Goal: Task Accomplishment & Management: Use online tool/utility

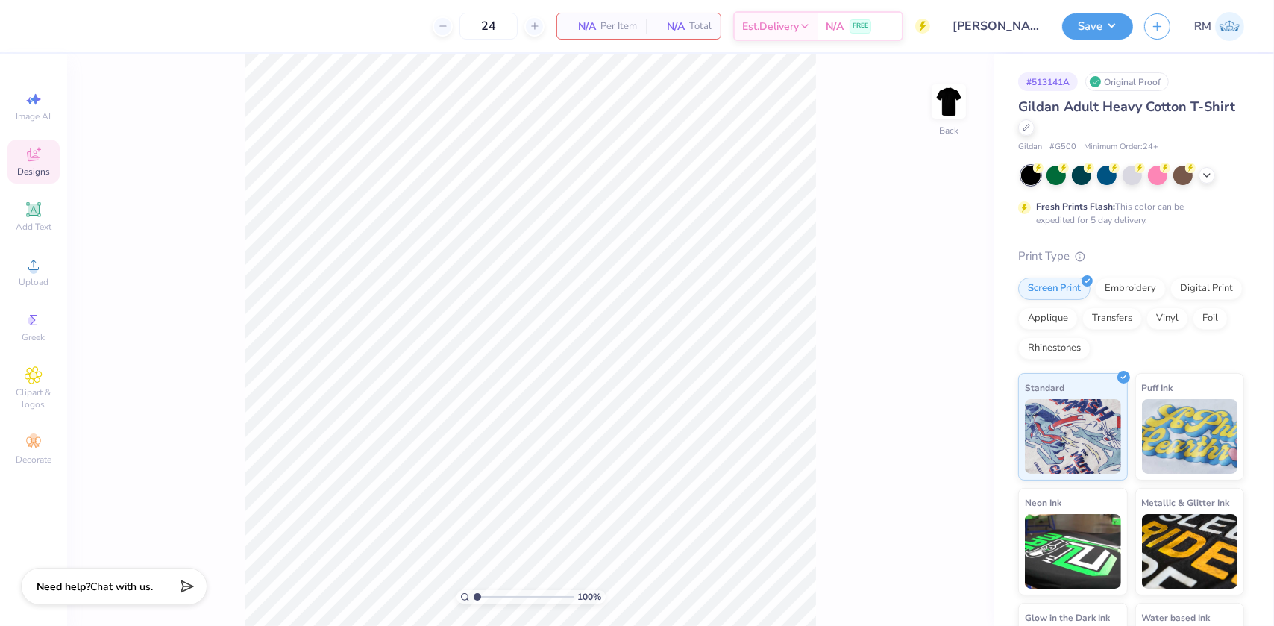
click at [30, 155] on icon at bounding box center [33, 154] width 13 height 13
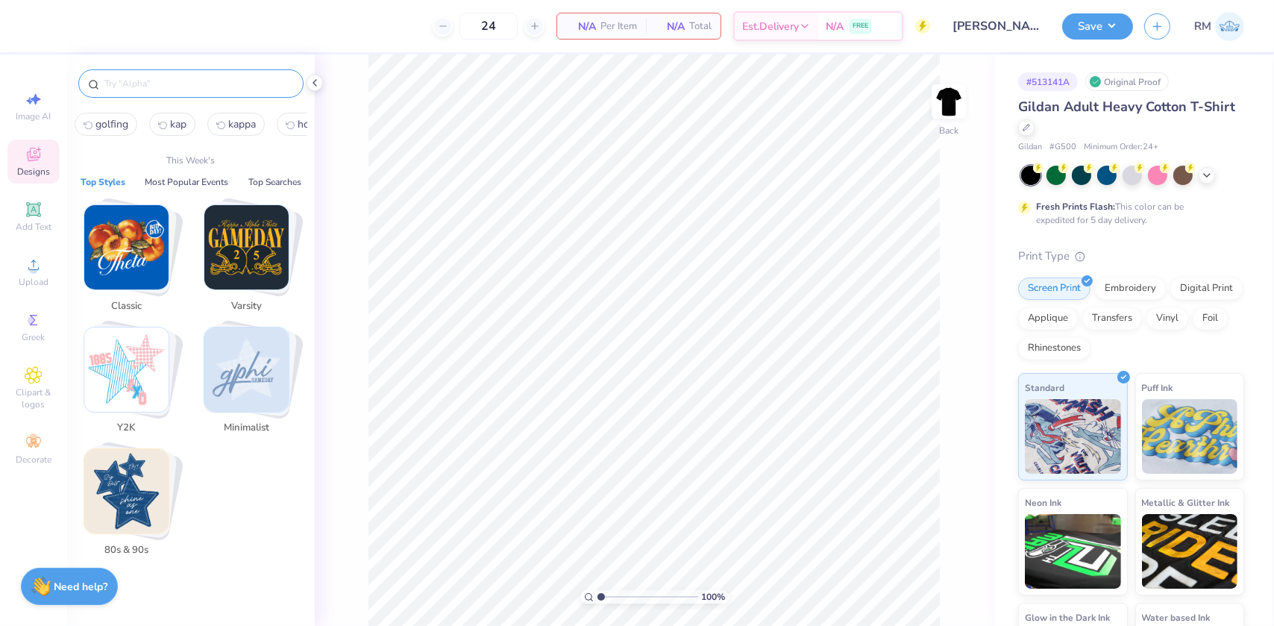
click at [169, 76] on input "text" at bounding box center [198, 83] width 191 height 15
paste input "Pi Formal Businessmen Essentials"
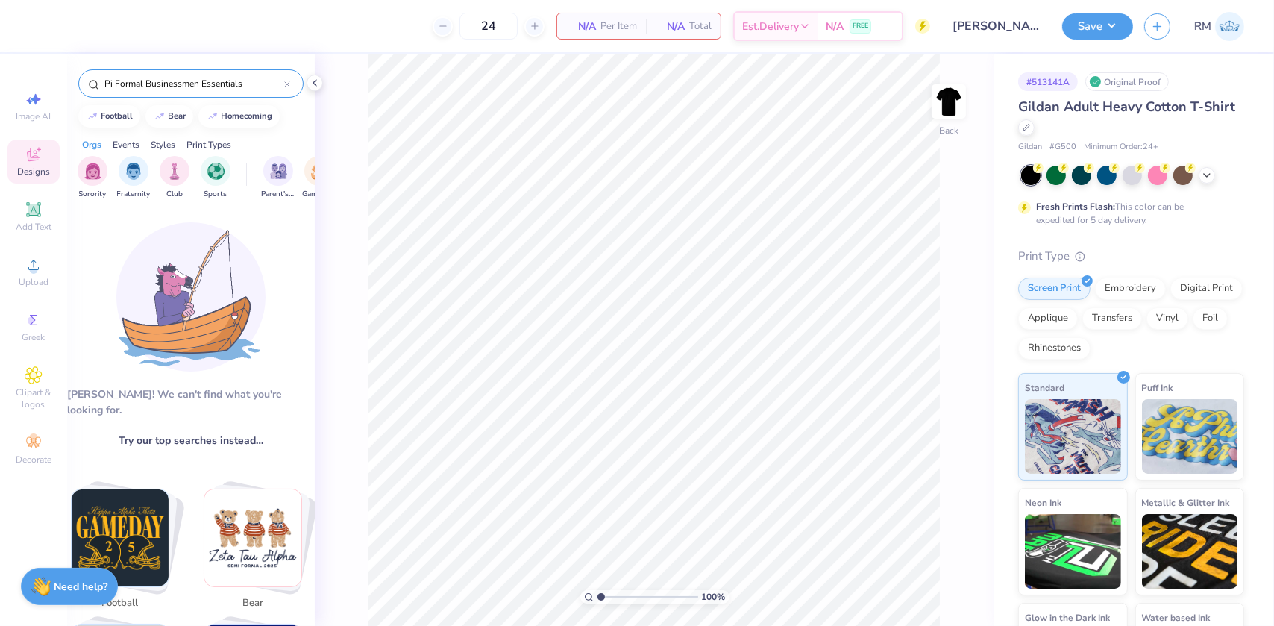
click at [254, 78] on input "Pi Formal Businessmen Essentials" at bounding box center [193, 83] width 181 height 15
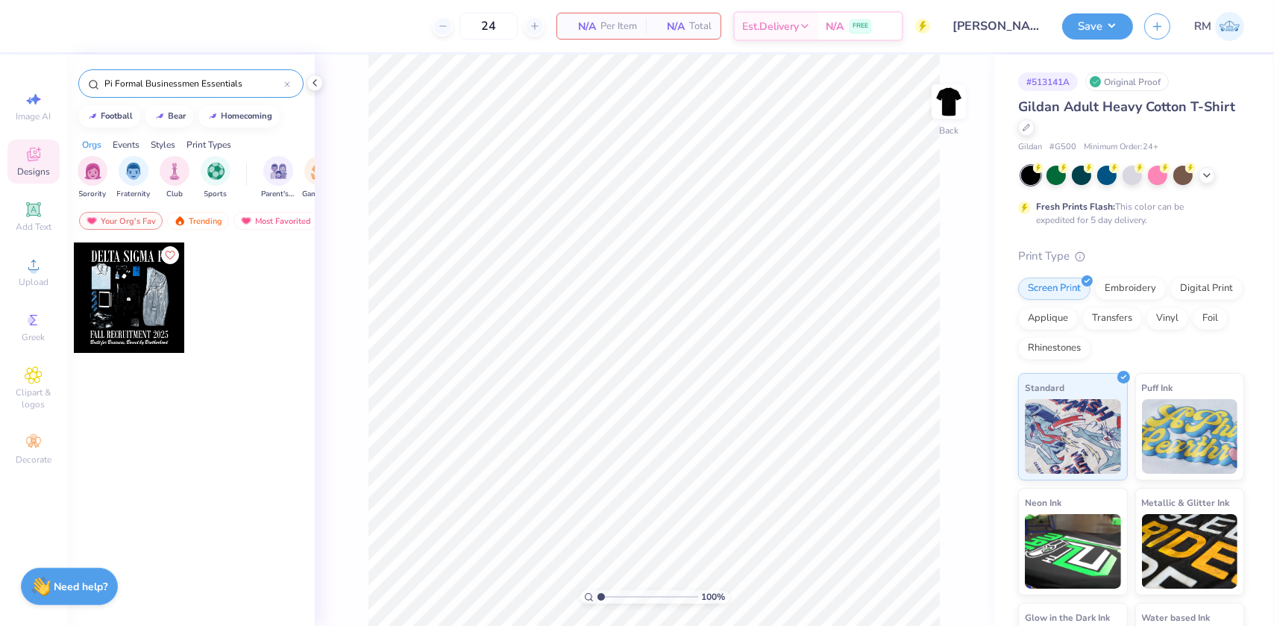
type input "Pi Formal Businessmen Essentials"
click at [102, 286] on div at bounding box center [129, 297] width 110 height 110
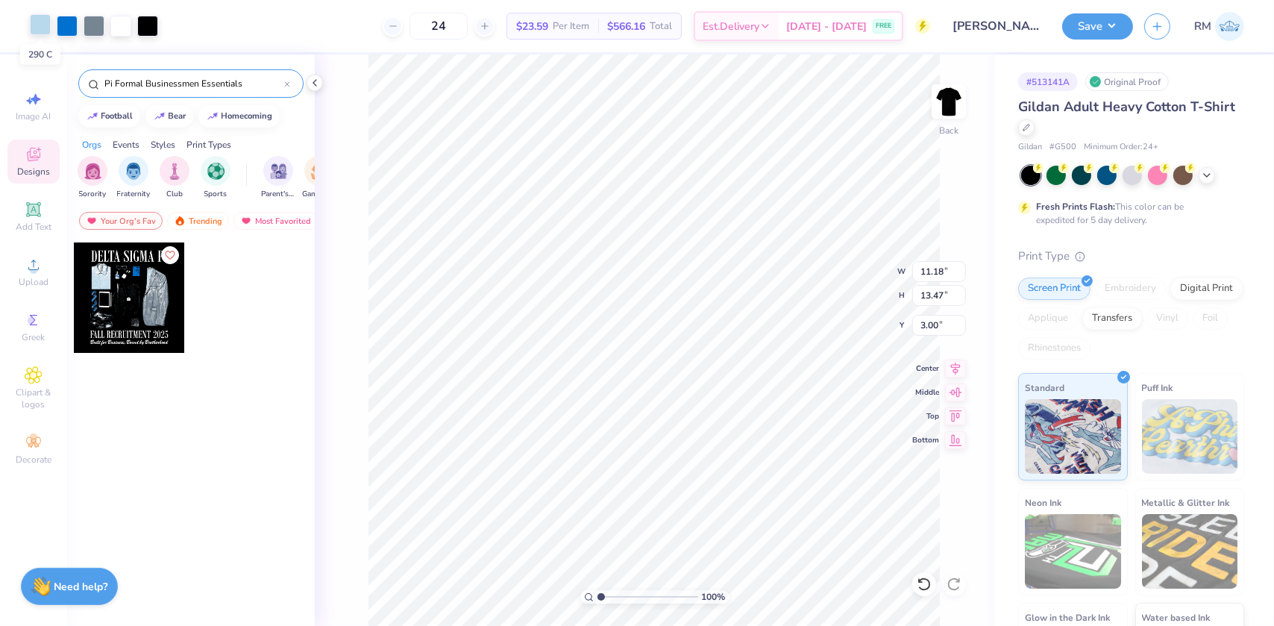
click at [41, 27] on div at bounding box center [40, 24] width 21 height 21
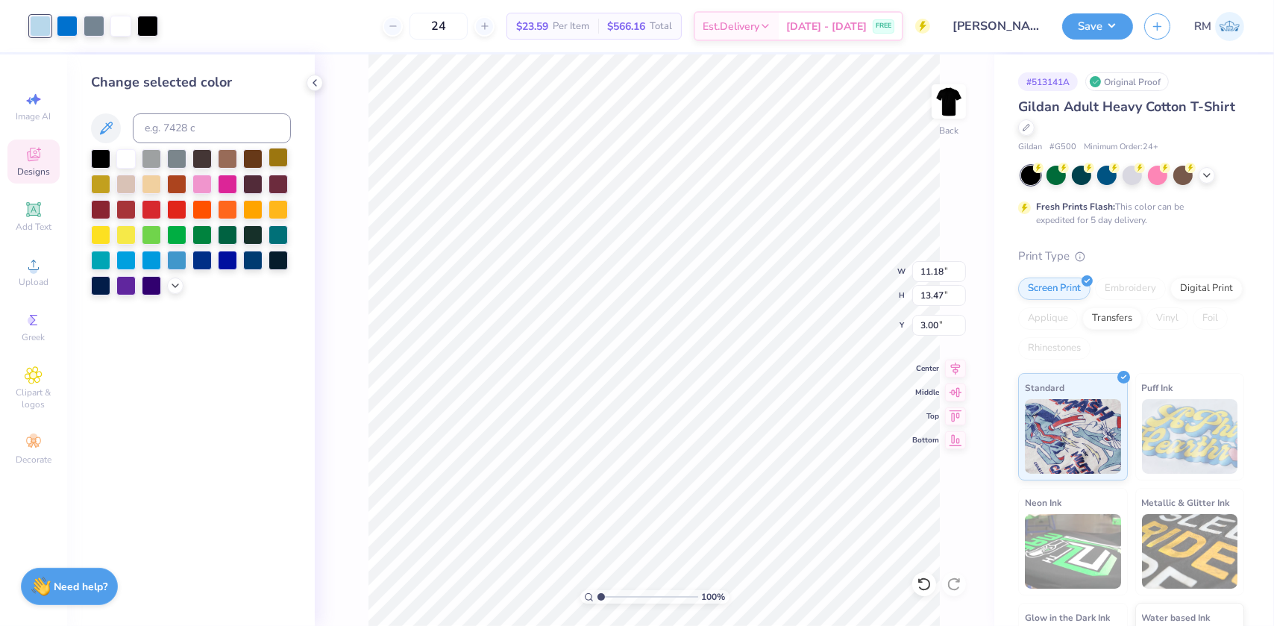
click at [276, 157] on div at bounding box center [277, 157] width 19 height 19
click at [924, 577] on icon at bounding box center [924, 584] width 15 height 15
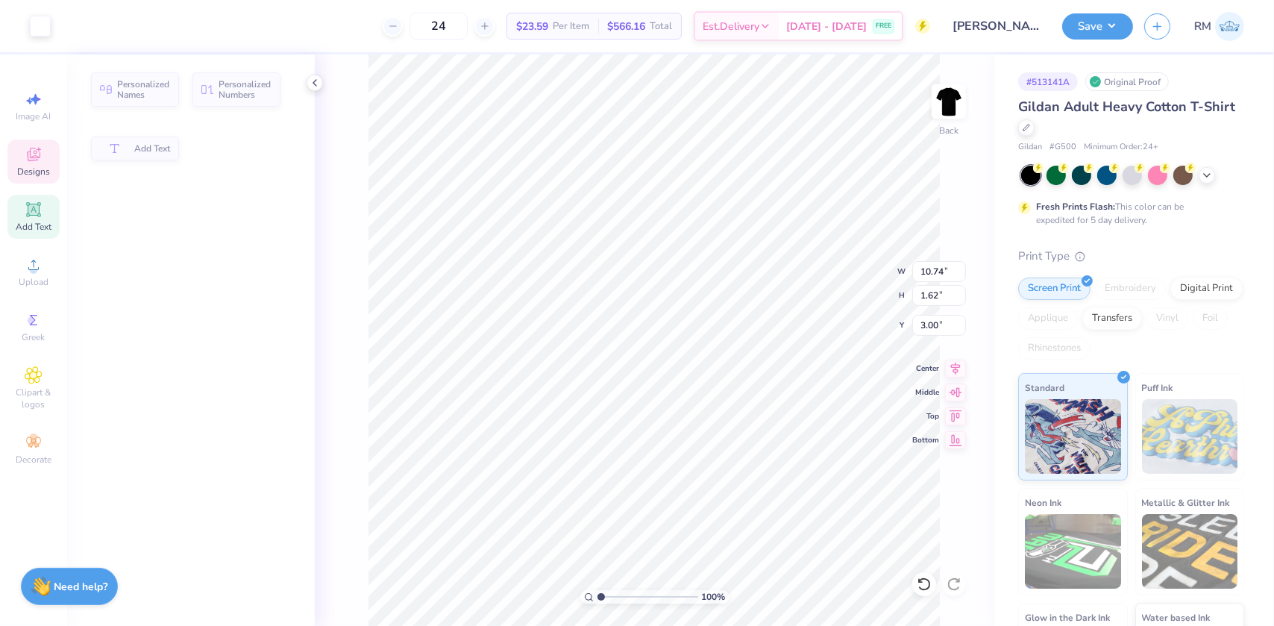
type input "10.74"
type input "1.62"
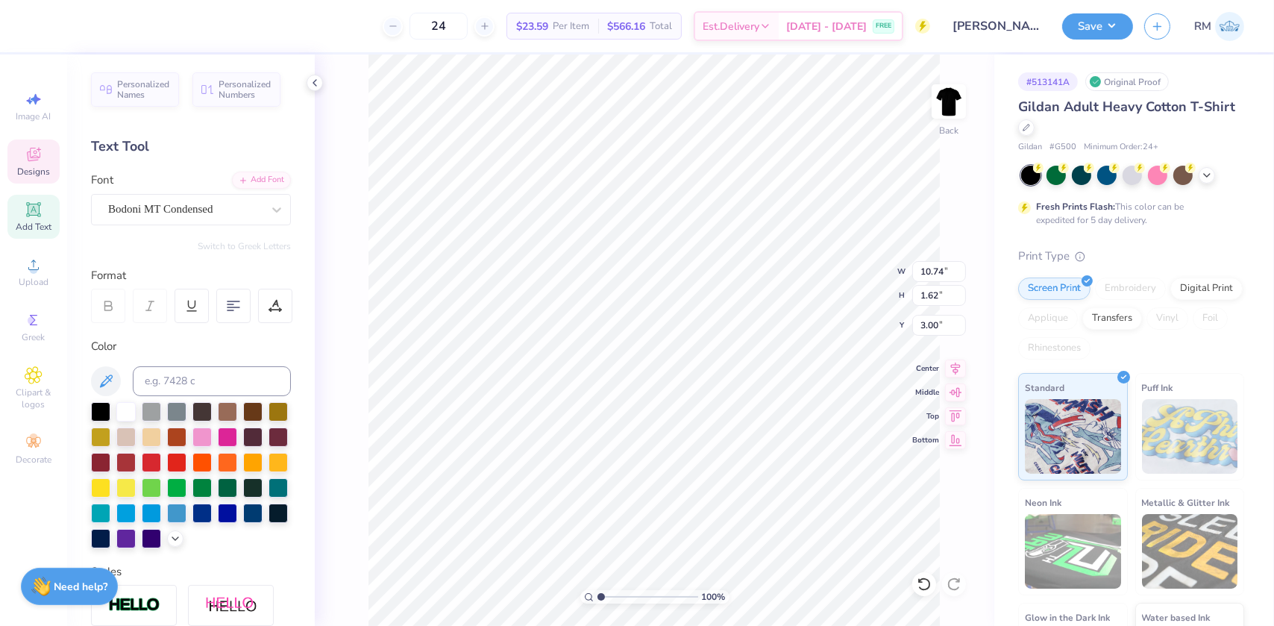
scroll to position [10, 4]
paste textarea "Phi Alpha Delta"
type textarea "PHI ALPHA DELTA"
type input "11.08"
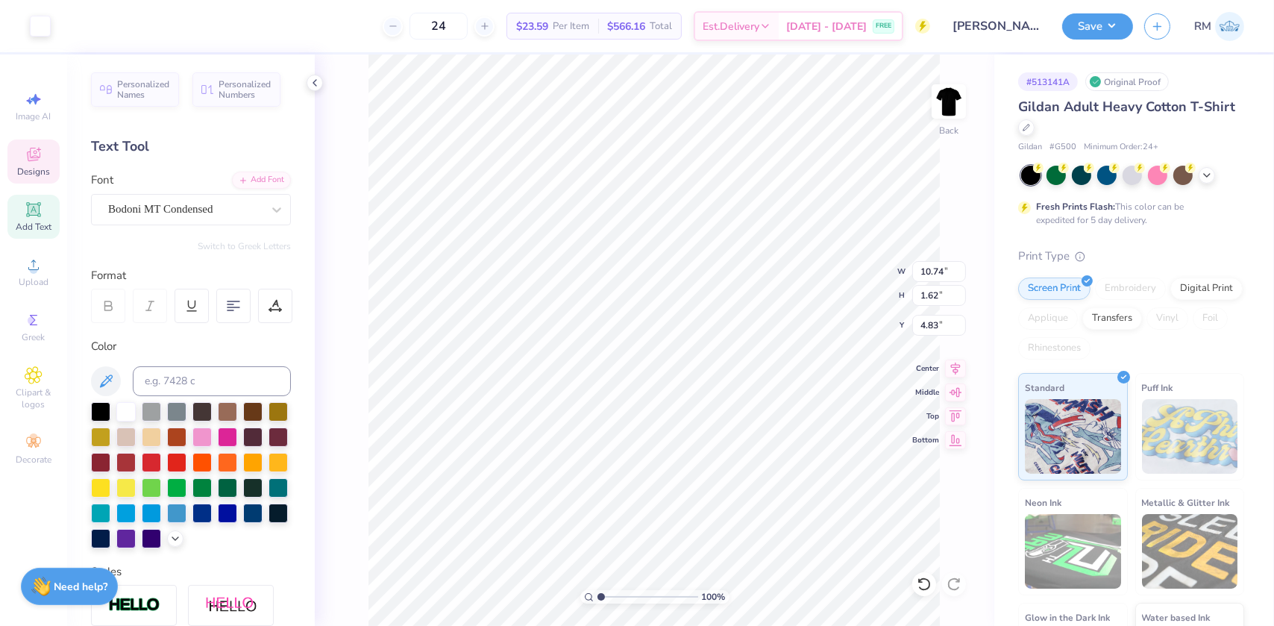
type input "9.09"
type input "4.83"
click at [310, 81] on icon at bounding box center [315, 83] width 12 height 12
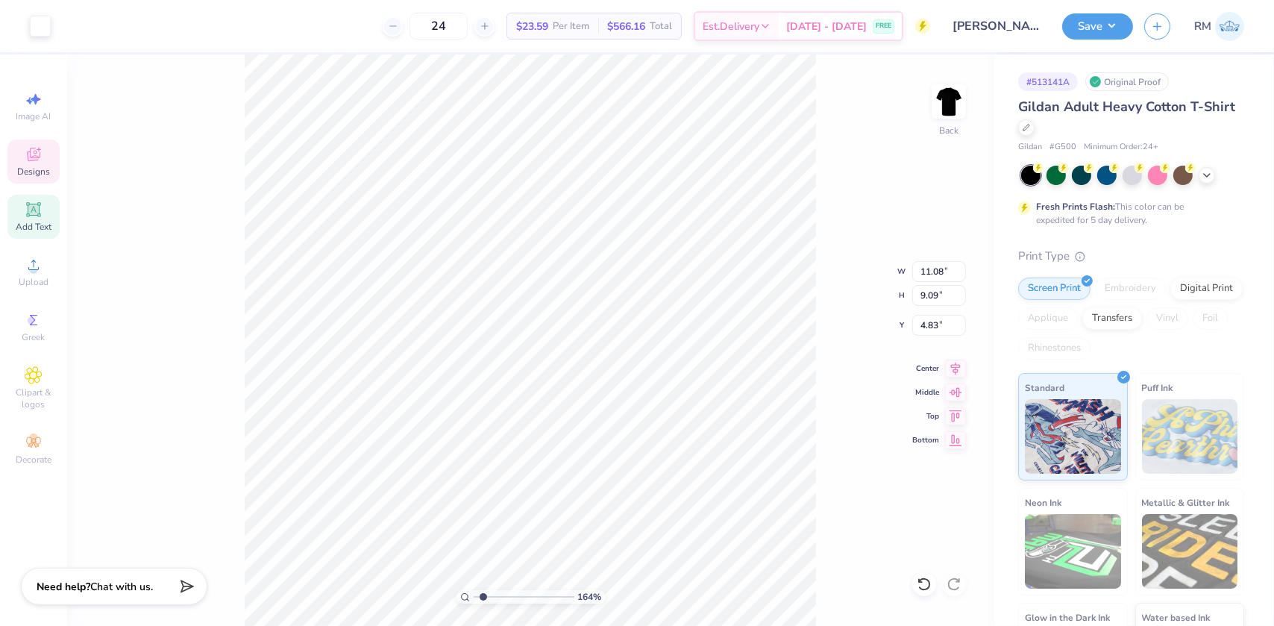
drag, startPoint x: 492, startPoint y: 594, endPoint x: 483, endPoint y: 594, distance: 8.9
click at [483, 594] on input "range" at bounding box center [524, 596] width 101 height 13
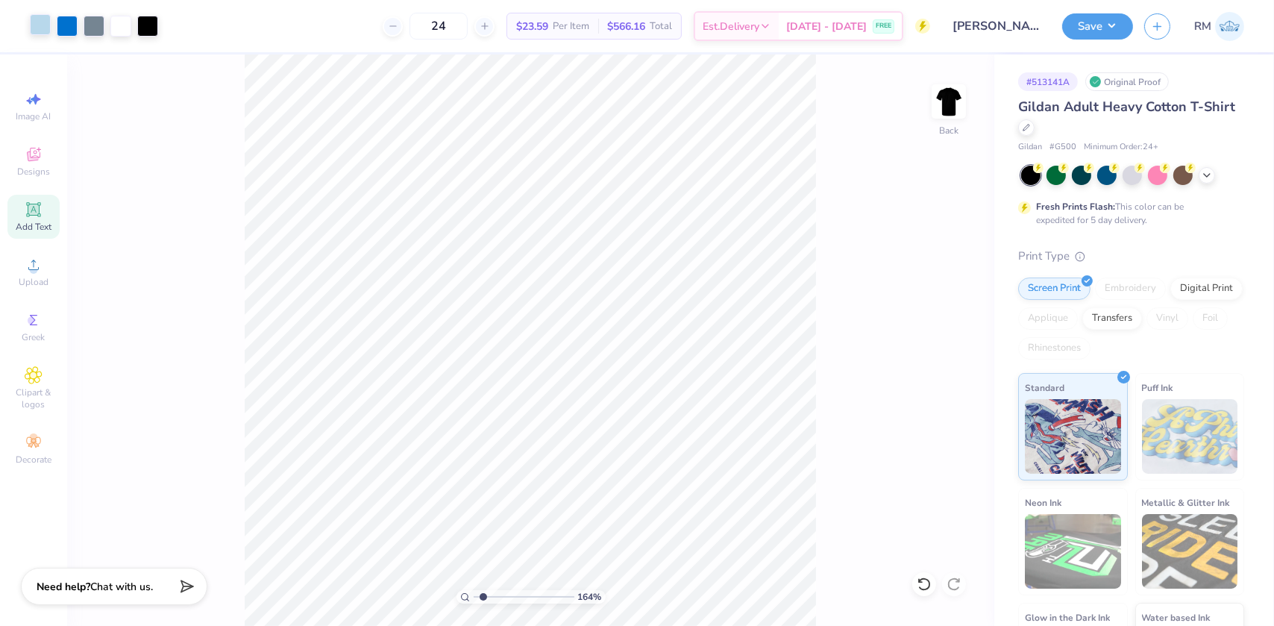
click at [37, 28] on div at bounding box center [40, 24] width 21 height 21
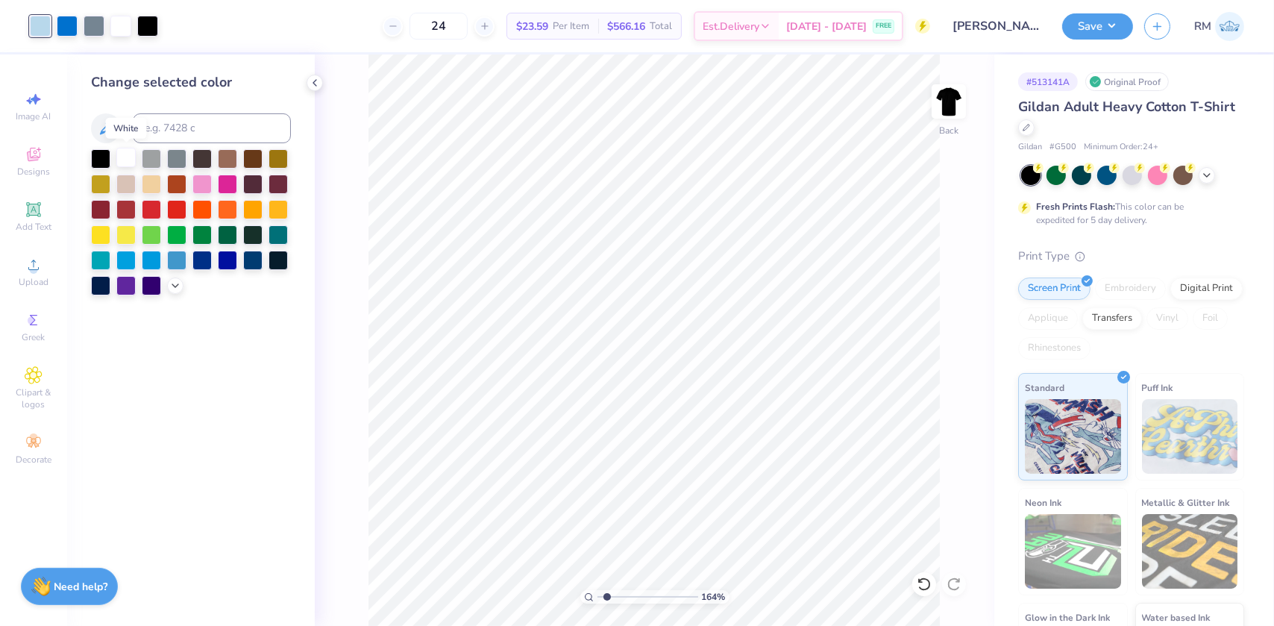
click at [127, 161] on div at bounding box center [125, 157] width 19 height 19
click at [929, 585] on icon at bounding box center [923, 583] width 13 height 13
click at [202, 259] on div at bounding box center [201, 258] width 19 height 19
drag, startPoint x: 605, startPoint y: 593, endPoint x: 622, endPoint y: 591, distance: 17.3
click at [622, 591] on input "range" at bounding box center [647, 596] width 101 height 13
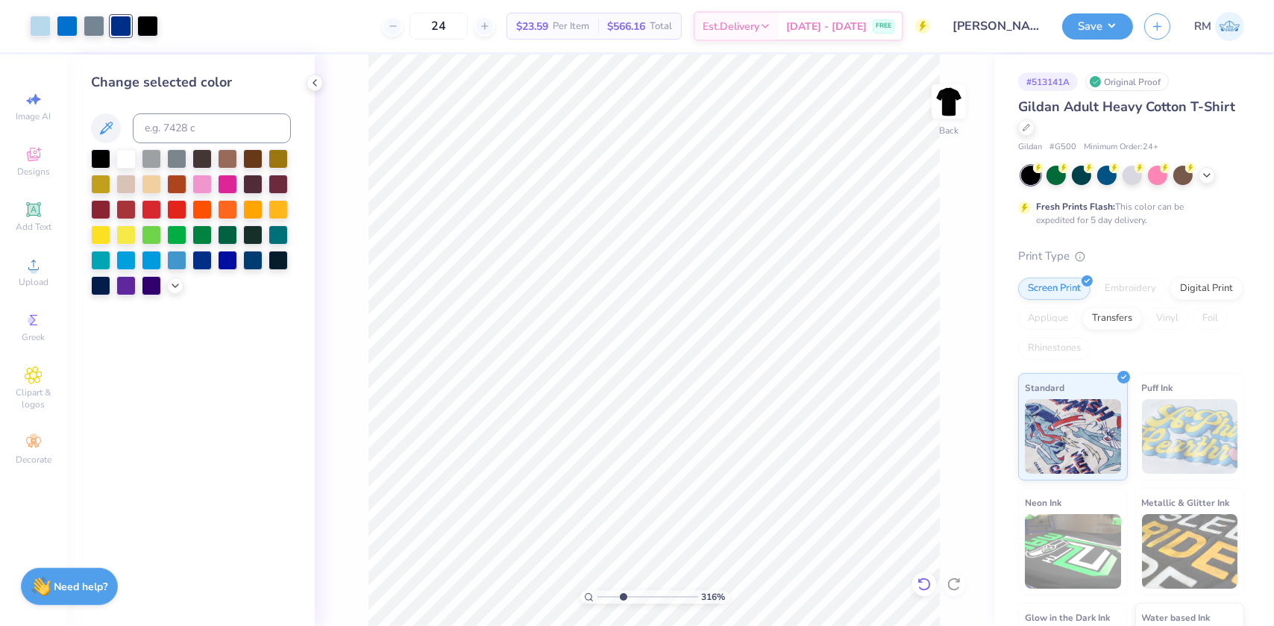
click at [923, 582] on icon at bounding box center [924, 584] width 15 height 15
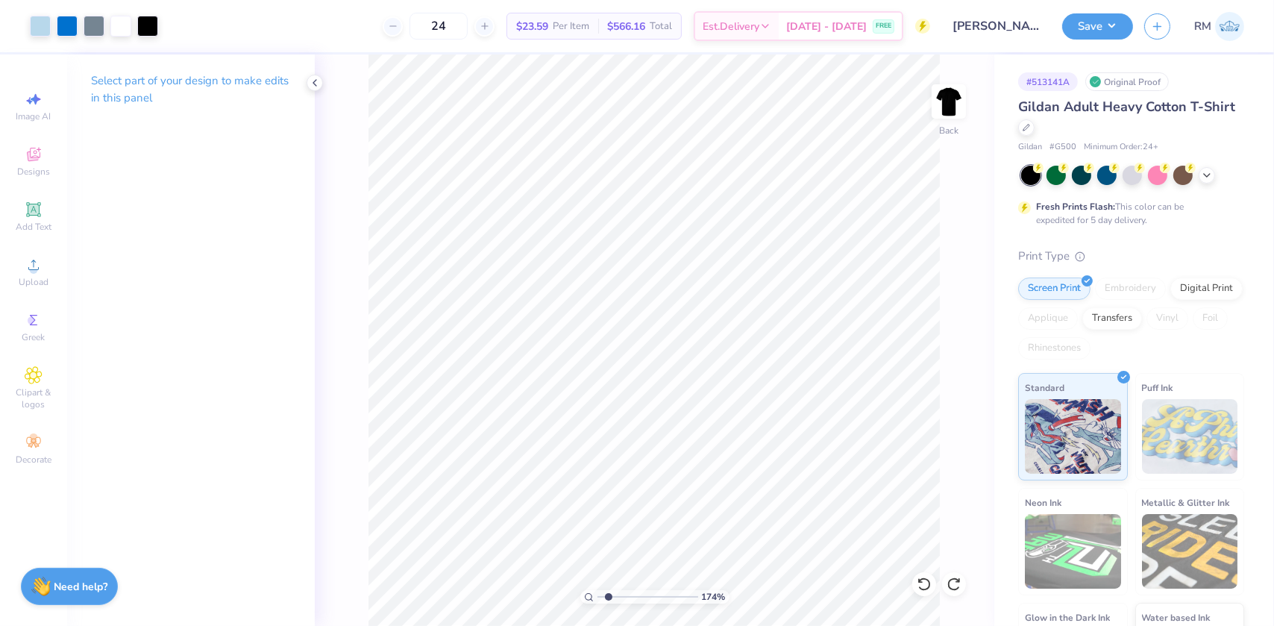
drag, startPoint x: 600, startPoint y: 597, endPoint x: 591, endPoint y: 597, distance: 8.2
click at [597, 597] on input "range" at bounding box center [647, 596] width 101 height 13
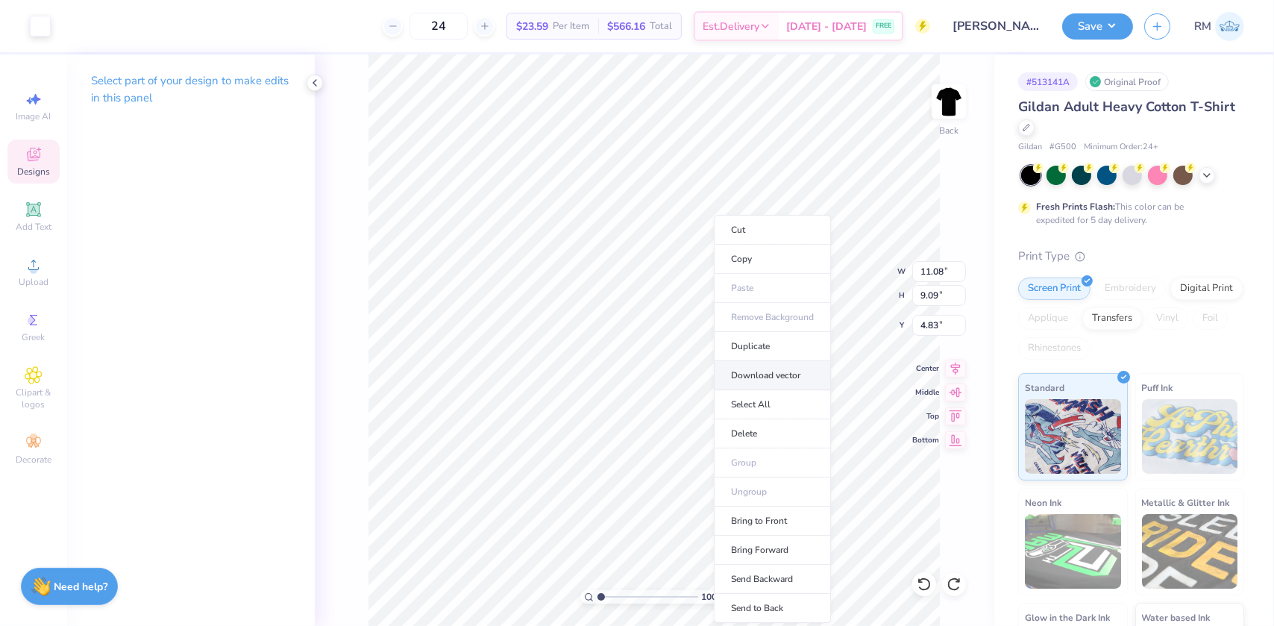
click at [765, 369] on li "Download vector" at bounding box center [772, 375] width 117 height 29
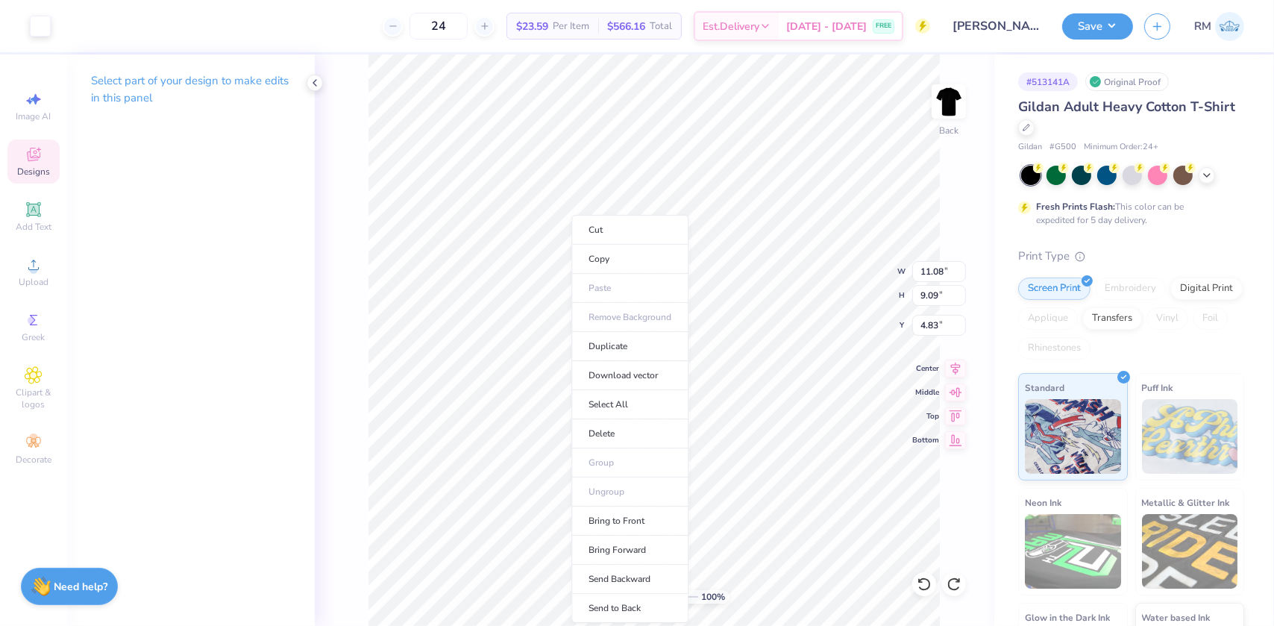
type input "1"
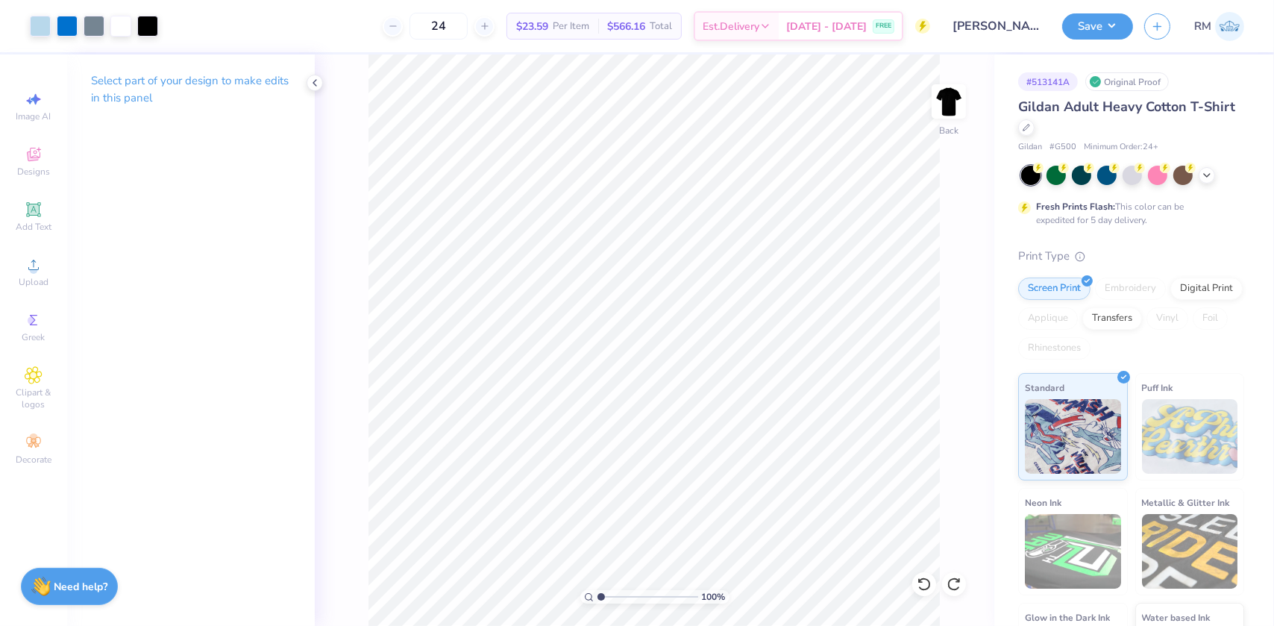
drag, startPoint x: 602, startPoint y: 594, endPoint x: 593, endPoint y: 597, distance: 9.4
click at [597, 597] on input "range" at bounding box center [647, 596] width 101 height 13
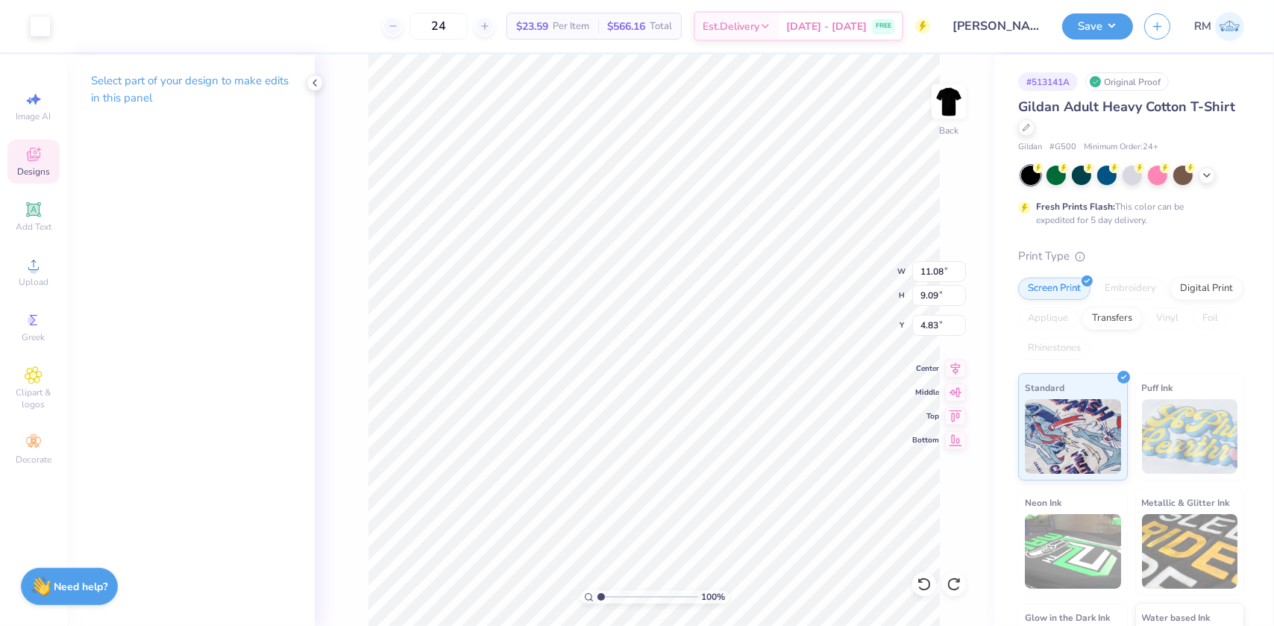
type input "11.08"
type input "9.09"
click at [924, 587] on icon at bounding box center [924, 584] width 15 height 15
type input "4.83"
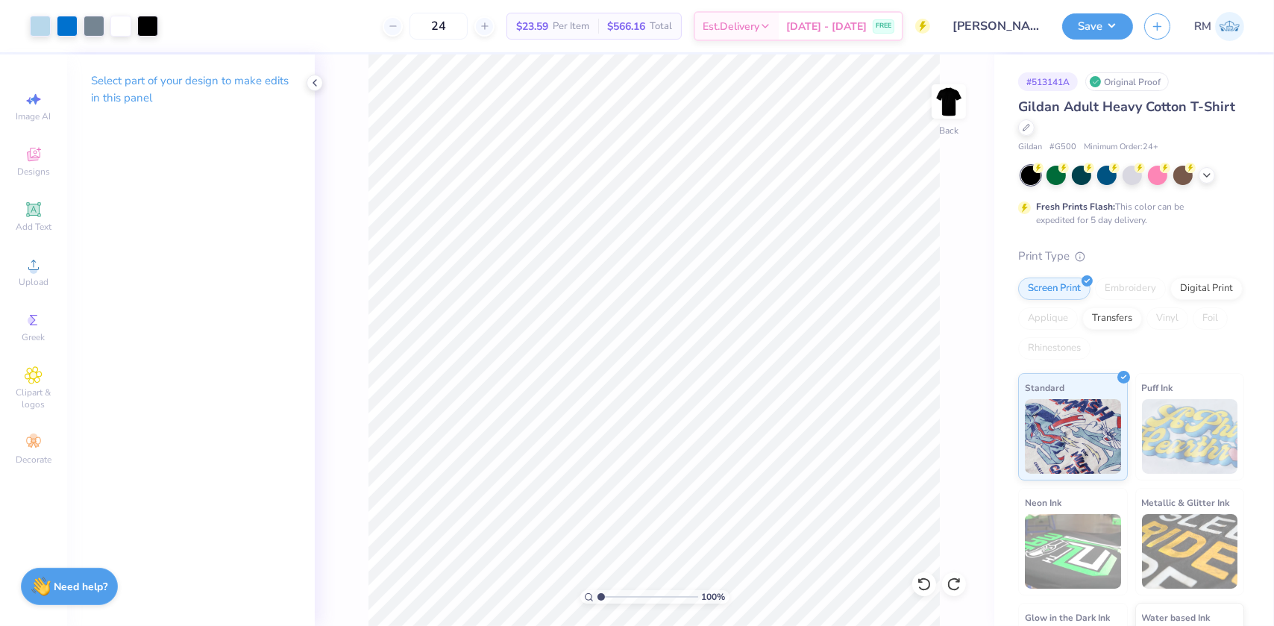
click at [516, 45] on div "Art colors 24 $23.59 Per Item $566.16 Total Est. Delivery [DATE] - [DATE] FREE …" at bounding box center [637, 313] width 1274 height 626
click at [749, 459] on li "Group" at bounding box center [775, 462] width 117 height 29
drag, startPoint x: 611, startPoint y: 597, endPoint x: 588, endPoint y: 600, distance: 22.5
click at [597, 600] on input "range" at bounding box center [647, 596] width 101 height 13
drag, startPoint x: 600, startPoint y: 596, endPoint x: 614, endPoint y: 597, distance: 13.4
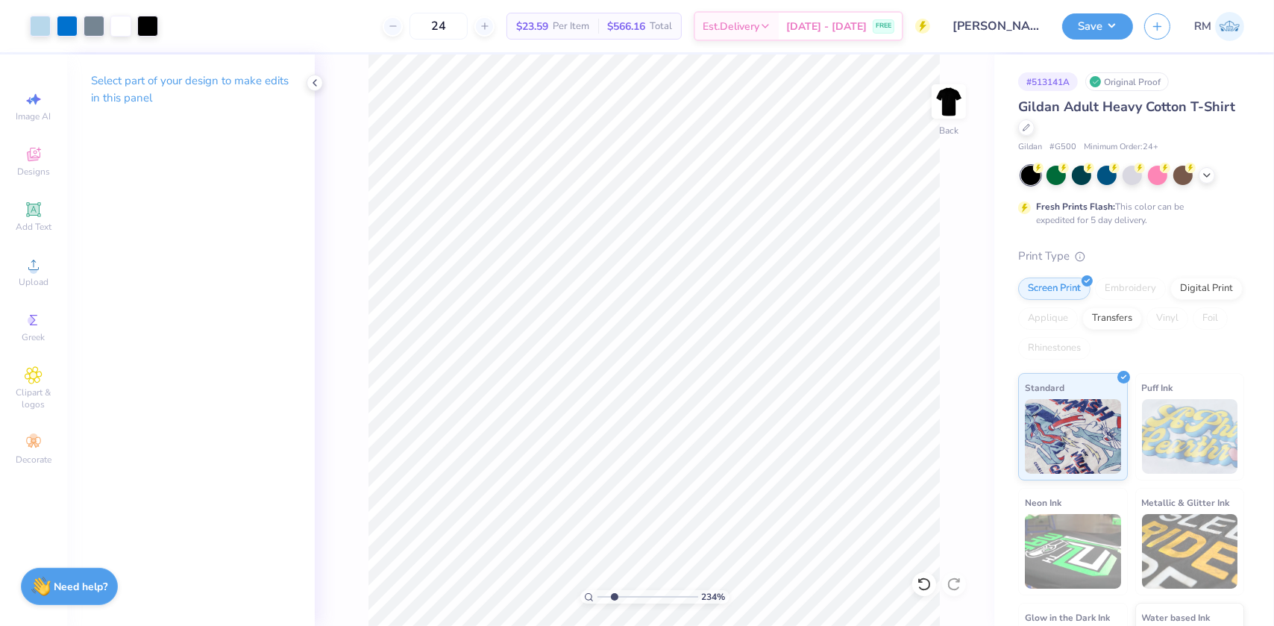
click at [614, 597] on input "range" at bounding box center [647, 596] width 101 height 13
drag, startPoint x: 613, startPoint y: 596, endPoint x: 600, endPoint y: 595, distance: 12.7
type input "1"
click at [600, 595] on input "range" at bounding box center [647, 596] width 101 height 13
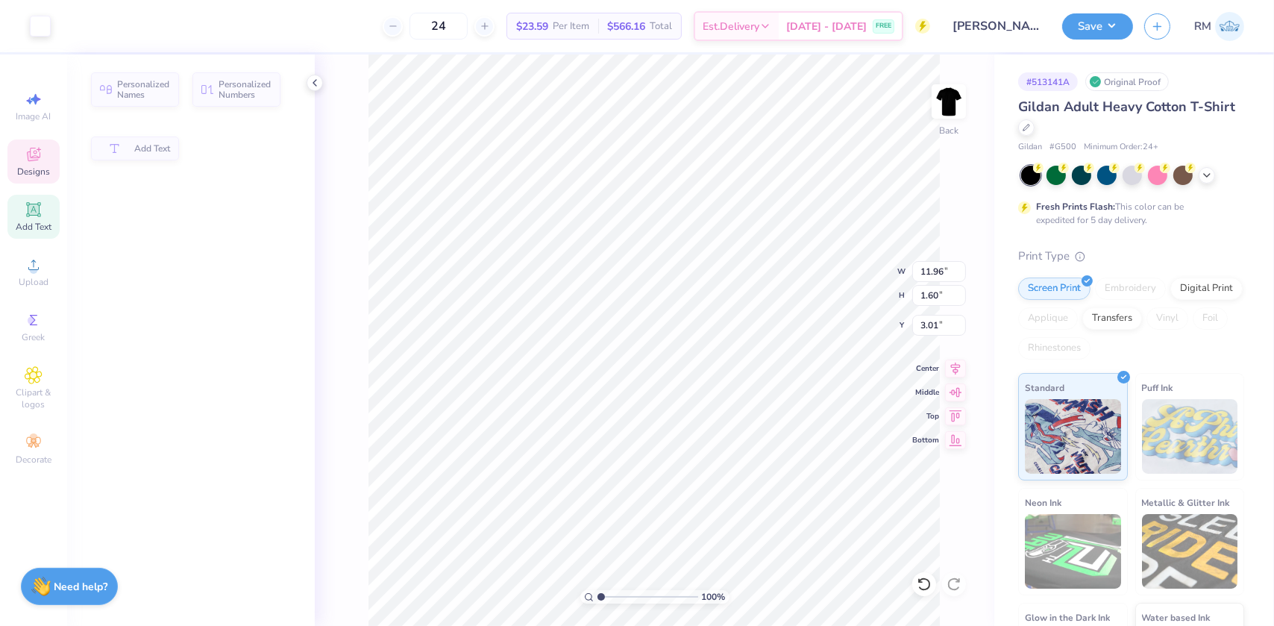
type input "1.60"
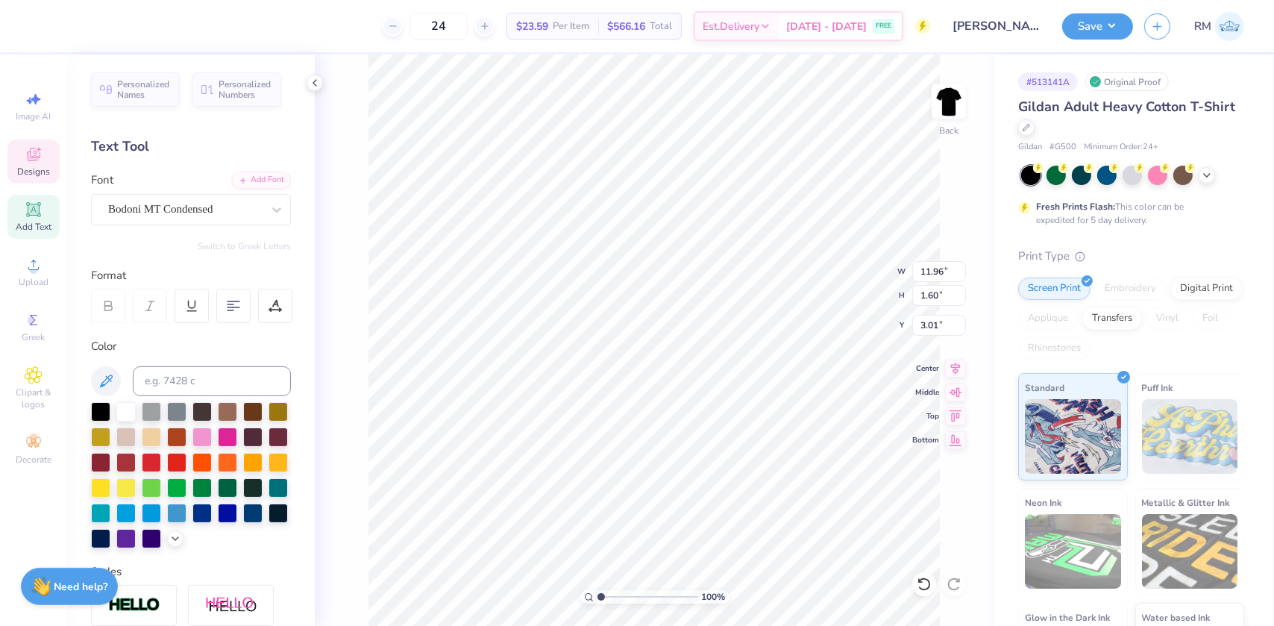
type input "11.02"
type input "1.05"
type input "14.39"
click at [929, 272] on input "11.02" at bounding box center [939, 271] width 54 height 21
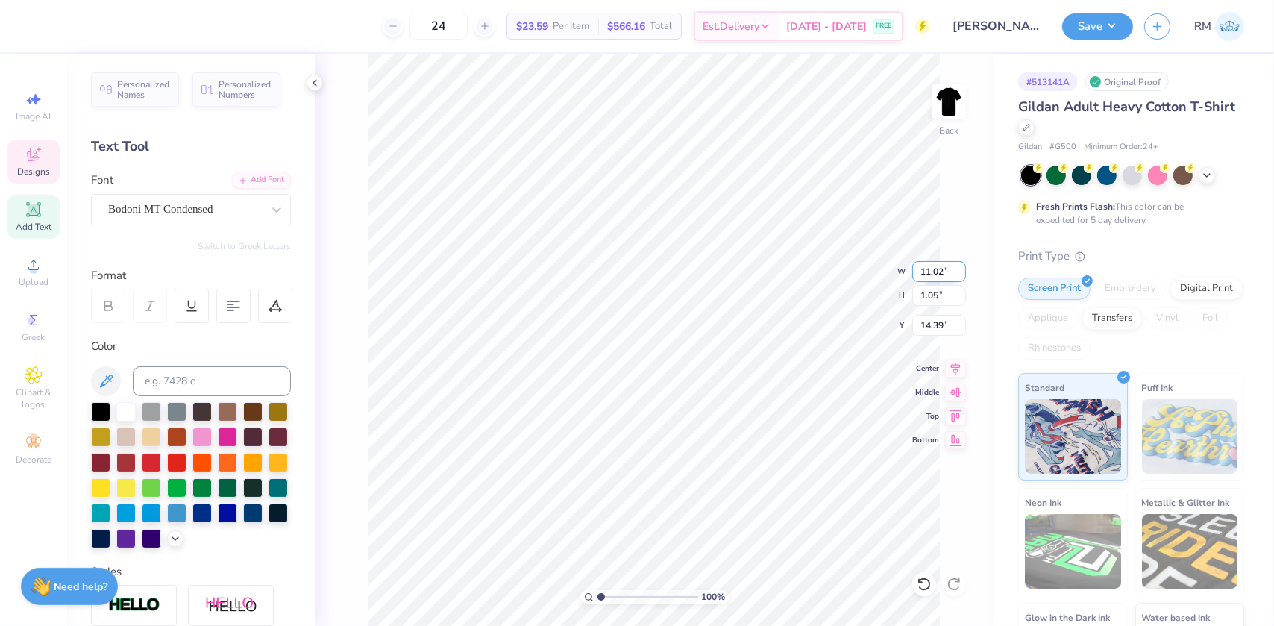
click at [929, 272] on input "11.02" at bounding box center [939, 271] width 54 height 21
type input "11.04"
type input "2.08"
click at [715, 457] on li "Group" at bounding box center [735, 462] width 117 height 29
click at [924, 270] on input "11.04" at bounding box center [939, 271] width 54 height 21
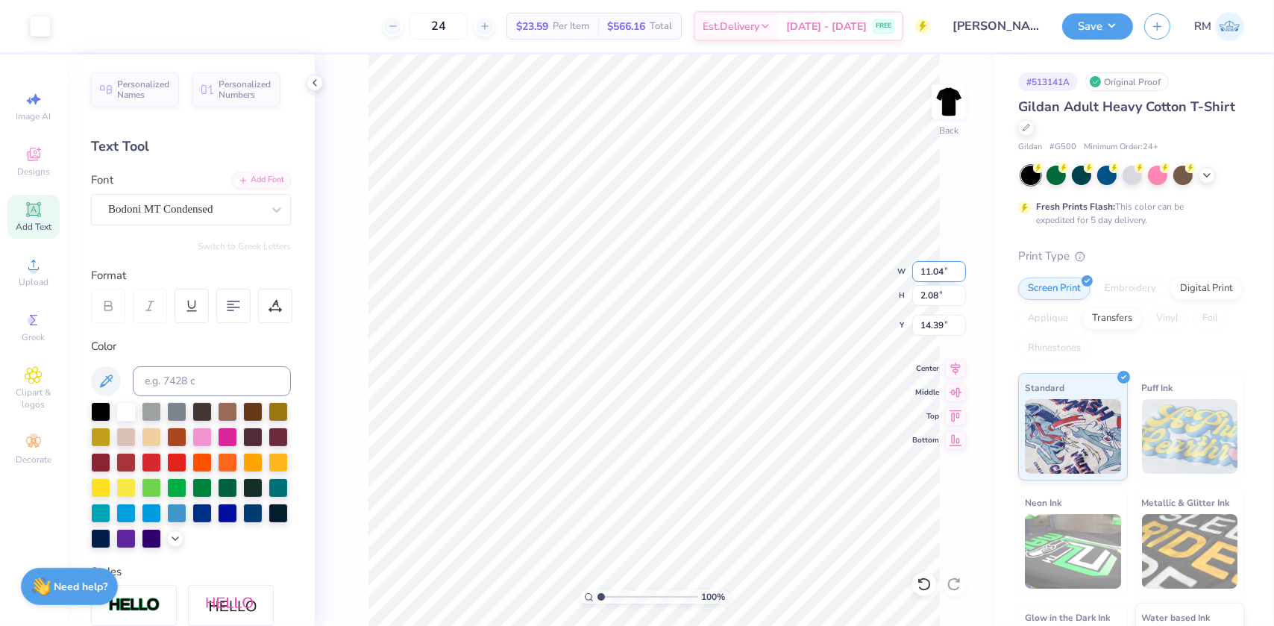
click at [924, 270] on input "11.04" at bounding box center [939, 271] width 54 height 21
type input "11.00"
type input "2.07"
type input "14.40"
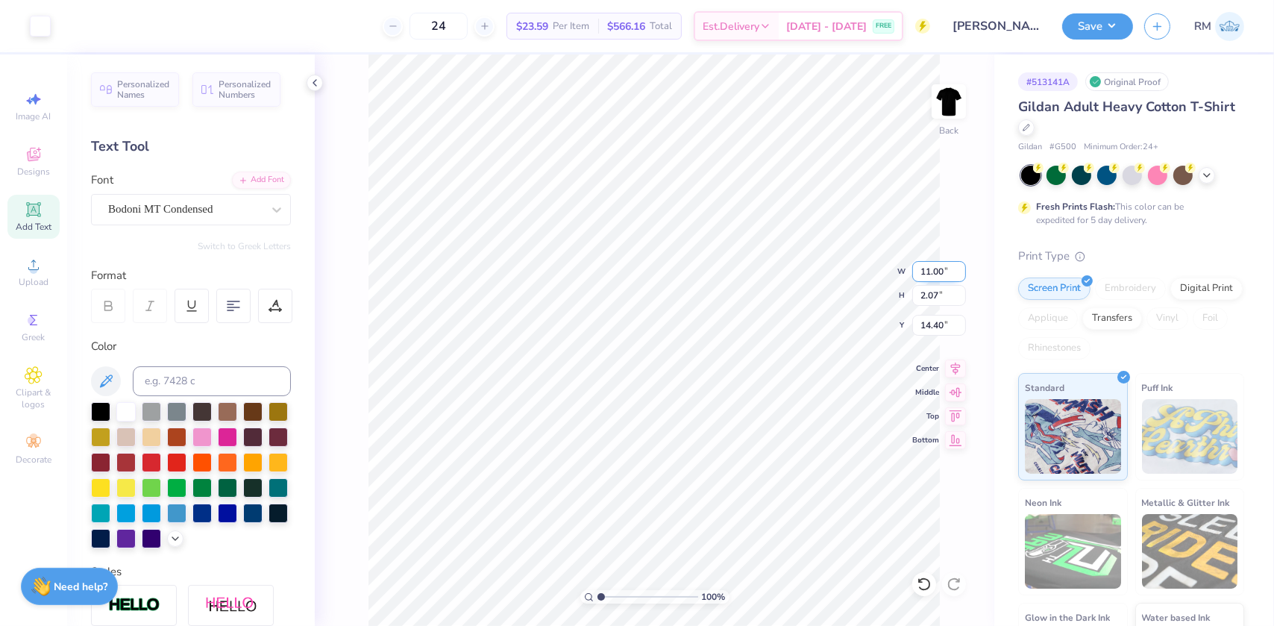
type input "11.96"
type input "1.60"
type input "3.01"
click at [927, 268] on input "11.96" at bounding box center [939, 271] width 54 height 21
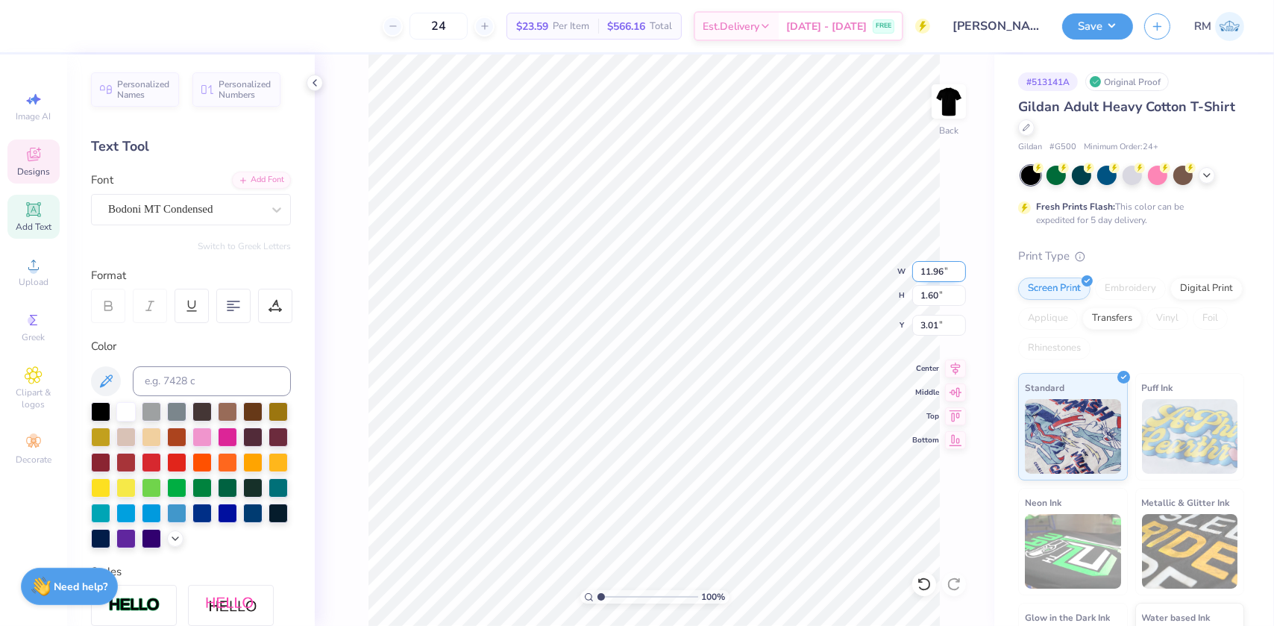
click at [927, 268] on input "11.96" at bounding box center [939, 271] width 54 height 21
type input "11.00"
type input "1.47"
type input "3.07"
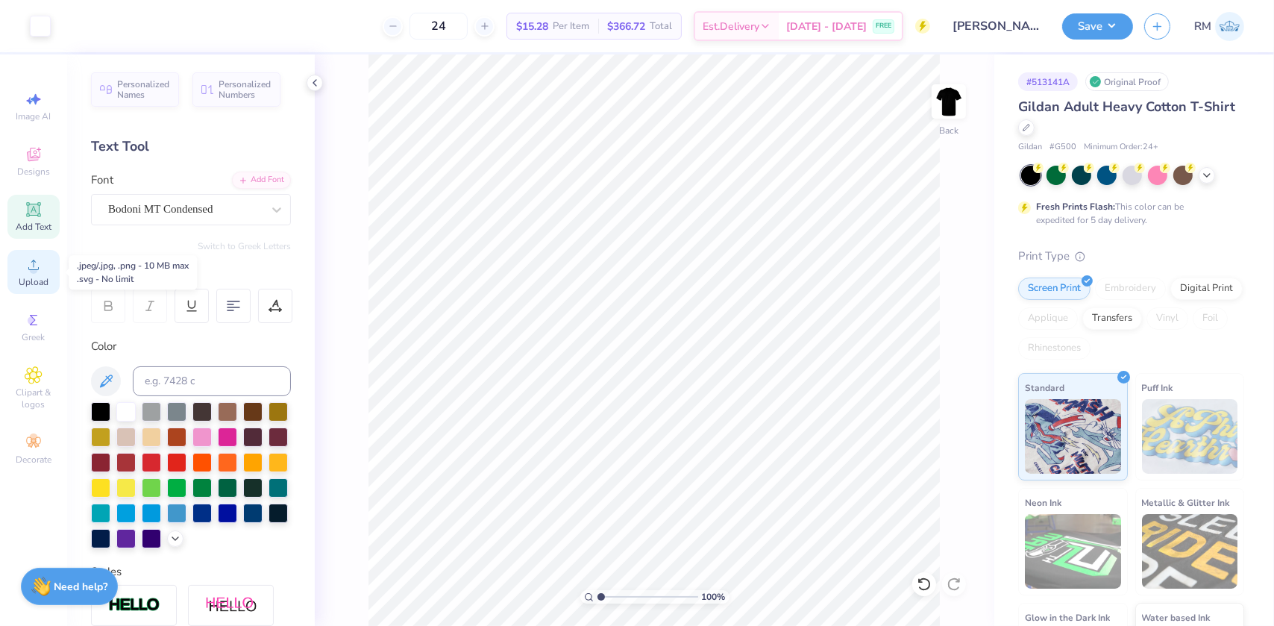
click at [43, 274] on div "Upload" at bounding box center [33, 272] width 52 height 44
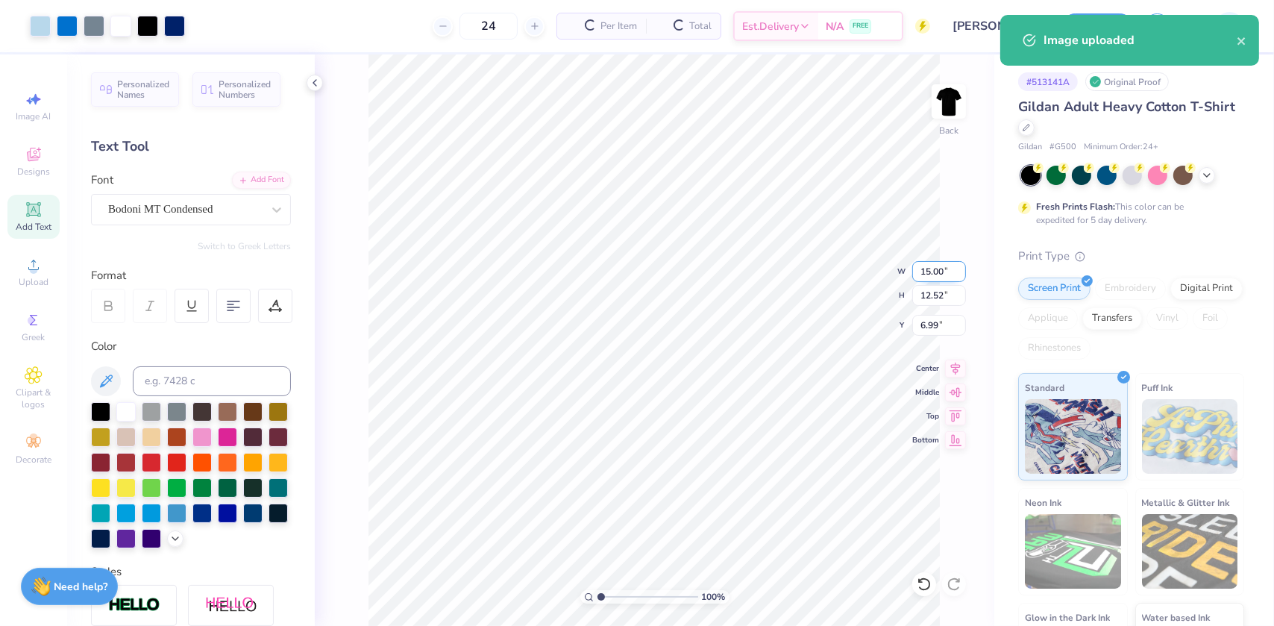
click at [929, 274] on input "15.00" at bounding box center [939, 271] width 54 height 21
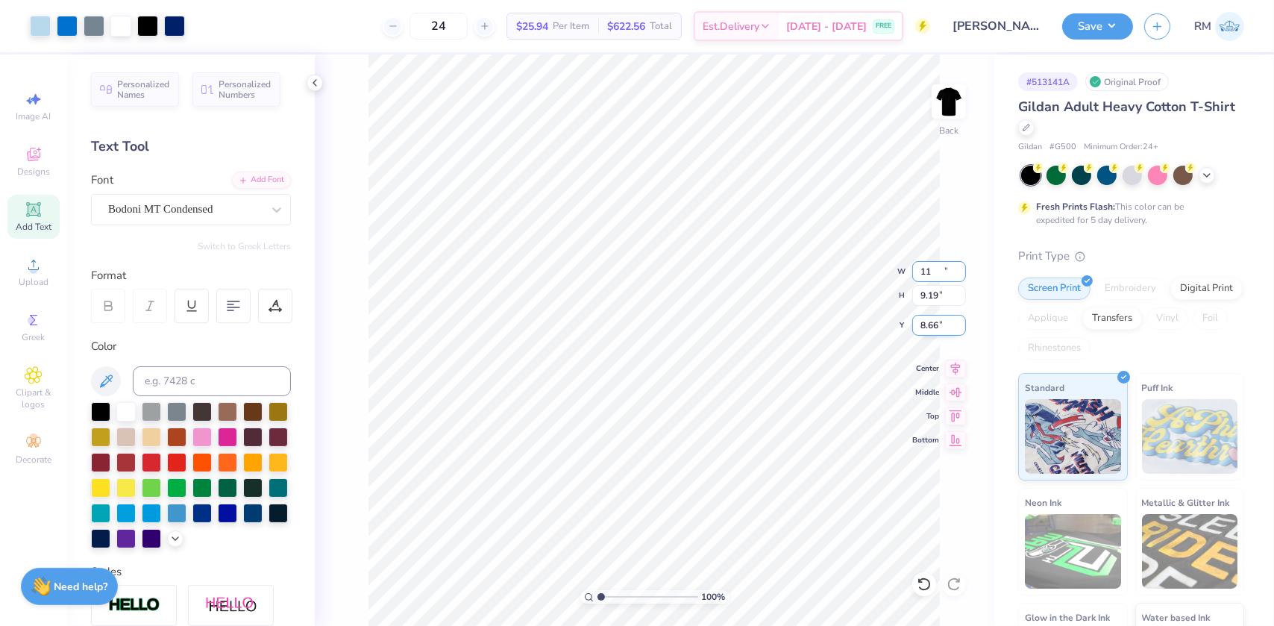
type input "11.00"
type input "9.19"
type input "8.66"
click at [950, 378] on div "100 % Back W 11.00 11.00 " H 9.19 9.19 " Y 8.66 8.66 " Center Middle Top Bottom" at bounding box center [654, 339] width 679 height 571
click at [959, 364] on icon at bounding box center [956, 365] width 10 height 13
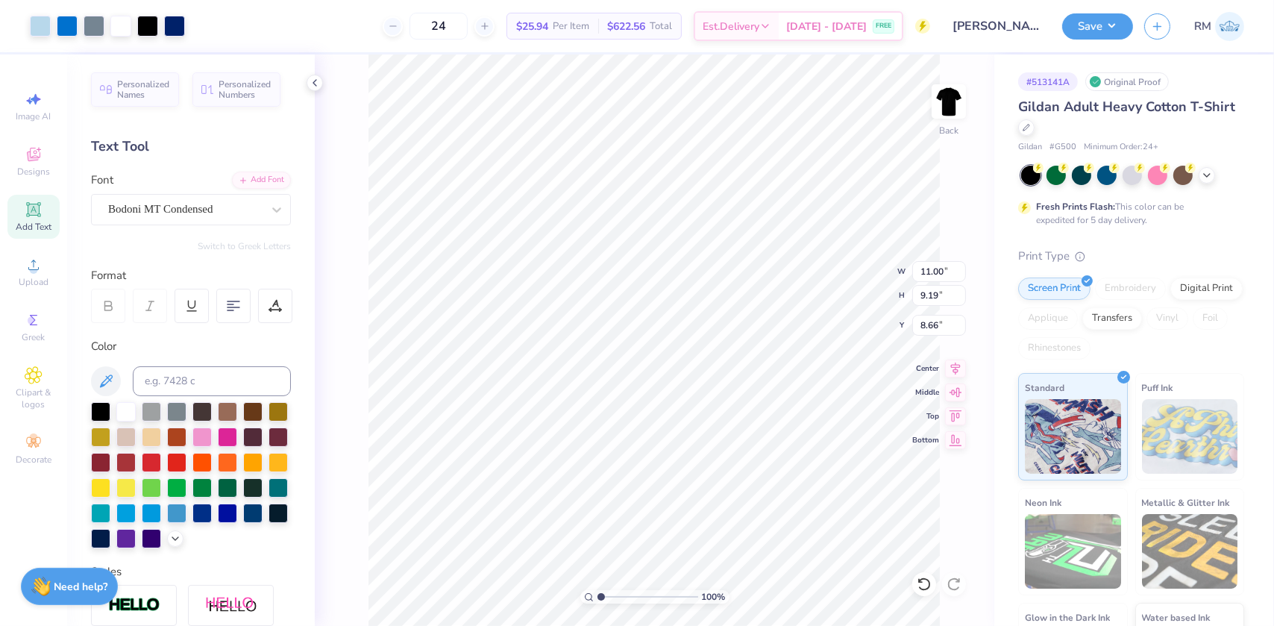
type input "4.54"
drag, startPoint x: 600, startPoint y: 597, endPoint x: 612, endPoint y: 597, distance: 11.2
click at [612, 597] on input "range" at bounding box center [647, 596] width 101 height 13
drag, startPoint x: 609, startPoint y: 594, endPoint x: 600, endPoint y: 595, distance: 9.8
type input "1"
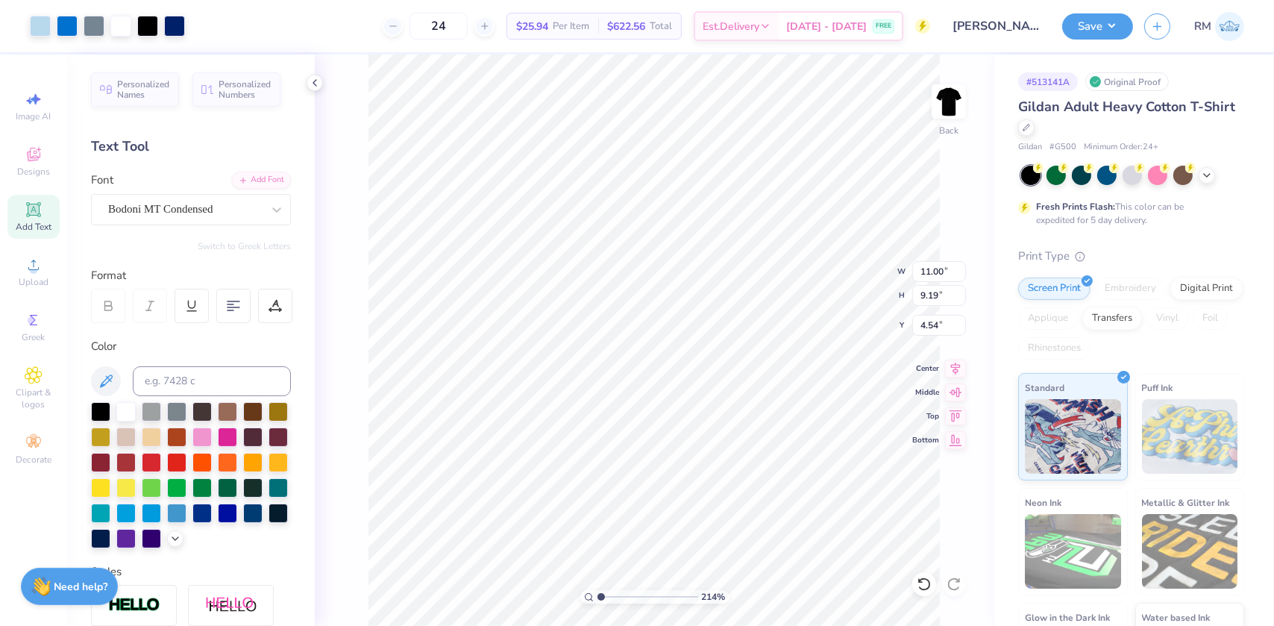
click at [600, 595] on input "range" at bounding box center [647, 596] width 101 height 13
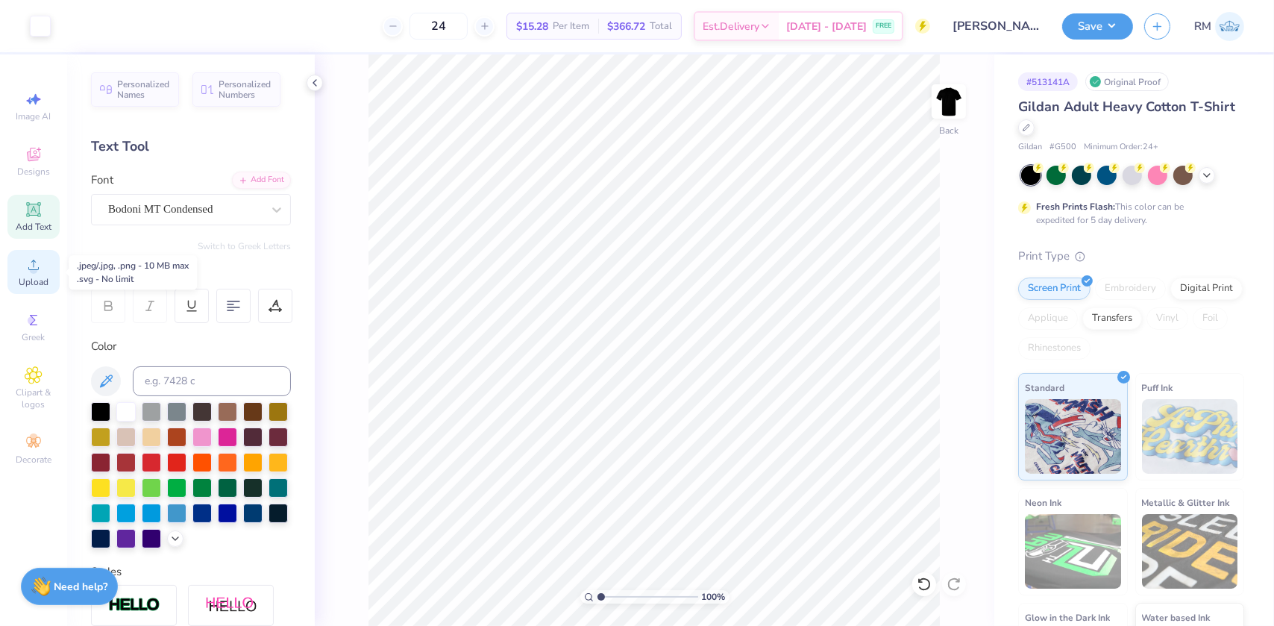
click at [29, 277] on span "Upload" at bounding box center [34, 282] width 30 height 12
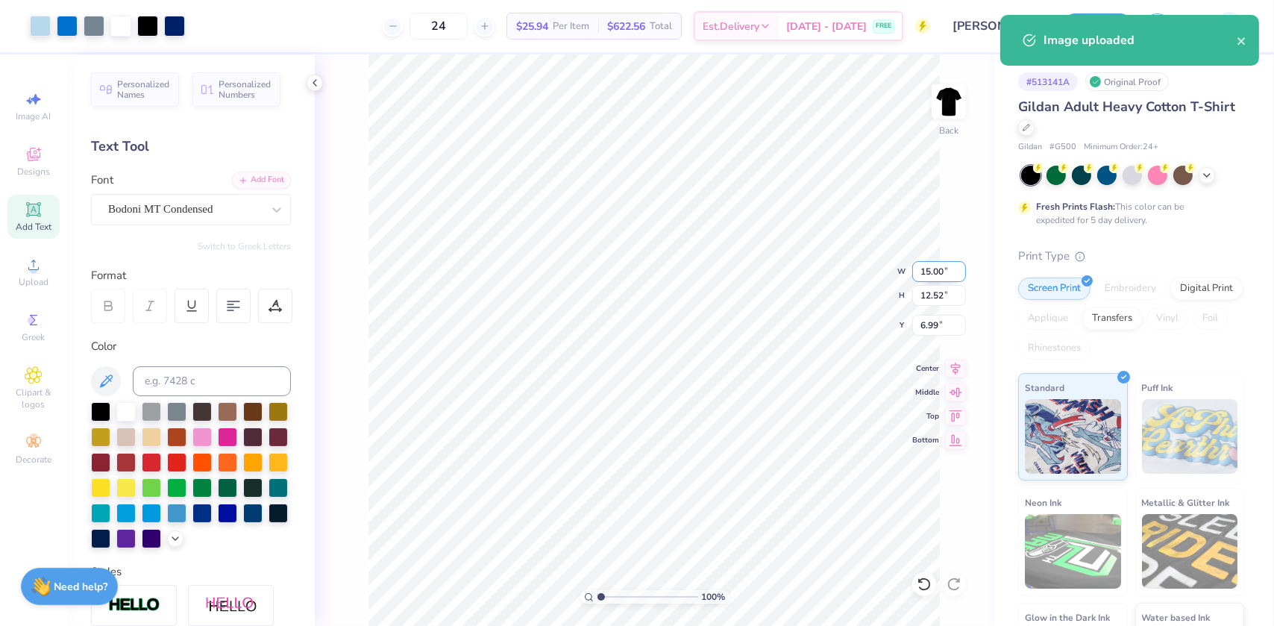
click at [930, 269] on input "15.00" at bounding box center [939, 271] width 54 height 21
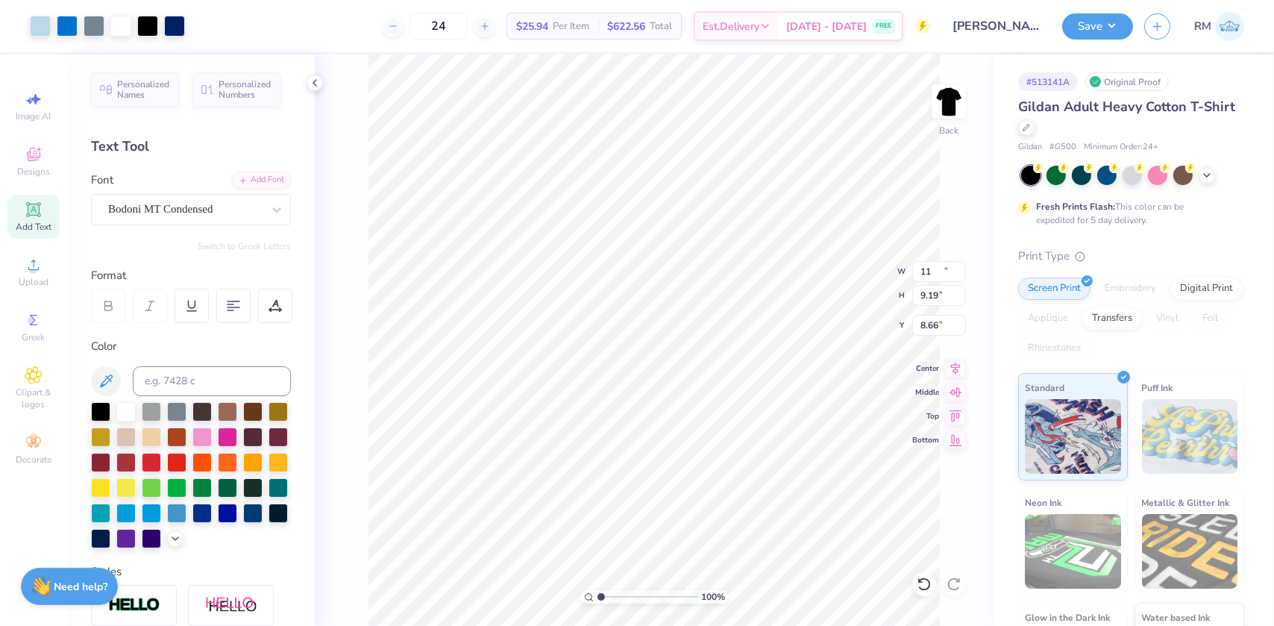
type input "11.00"
type input "9.19"
type input "4.79"
click at [952, 361] on icon at bounding box center [955, 366] width 21 height 18
click at [656, 445] on li "Group" at bounding box center [677, 447] width 117 height 29
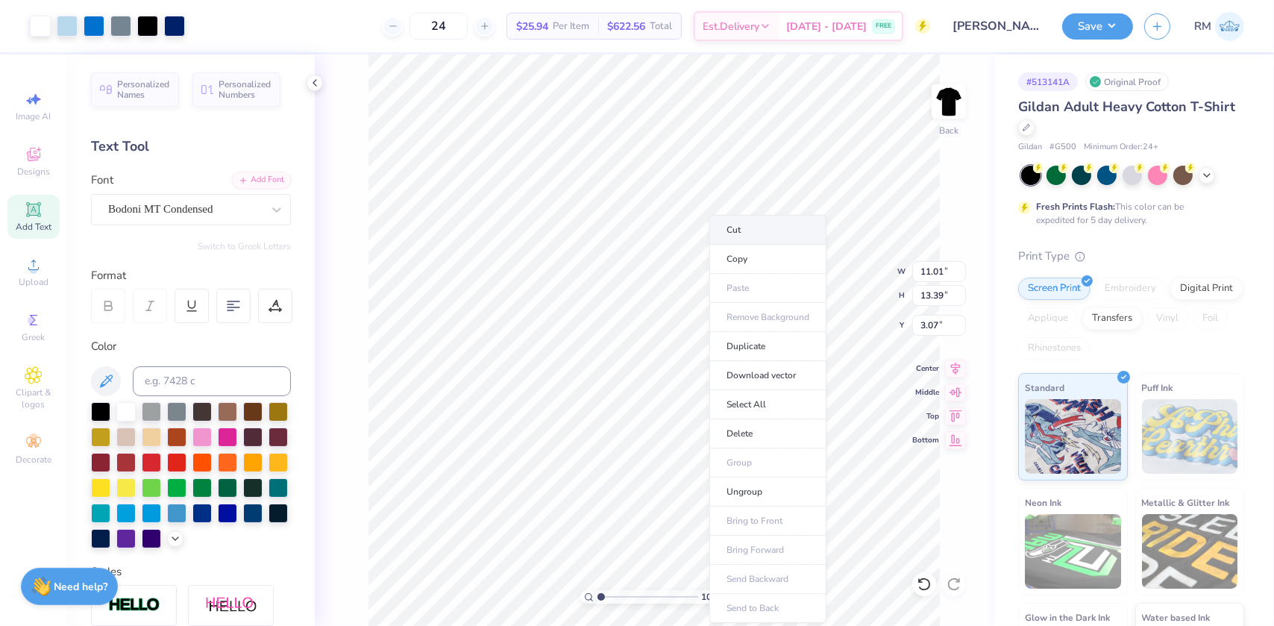
click at [756, 229] on li "Cut" at bounding box center [767, 230] width 117 height 30
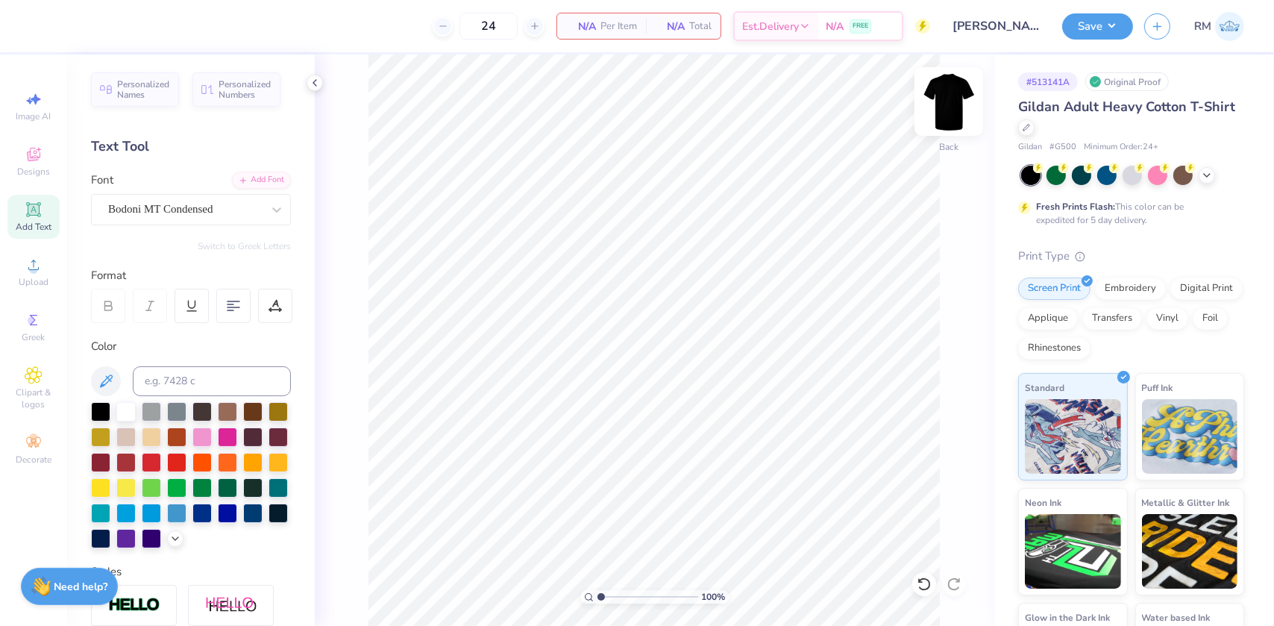
click at [951, 98] on img at bounding box center [949, 102] width 60 height 60
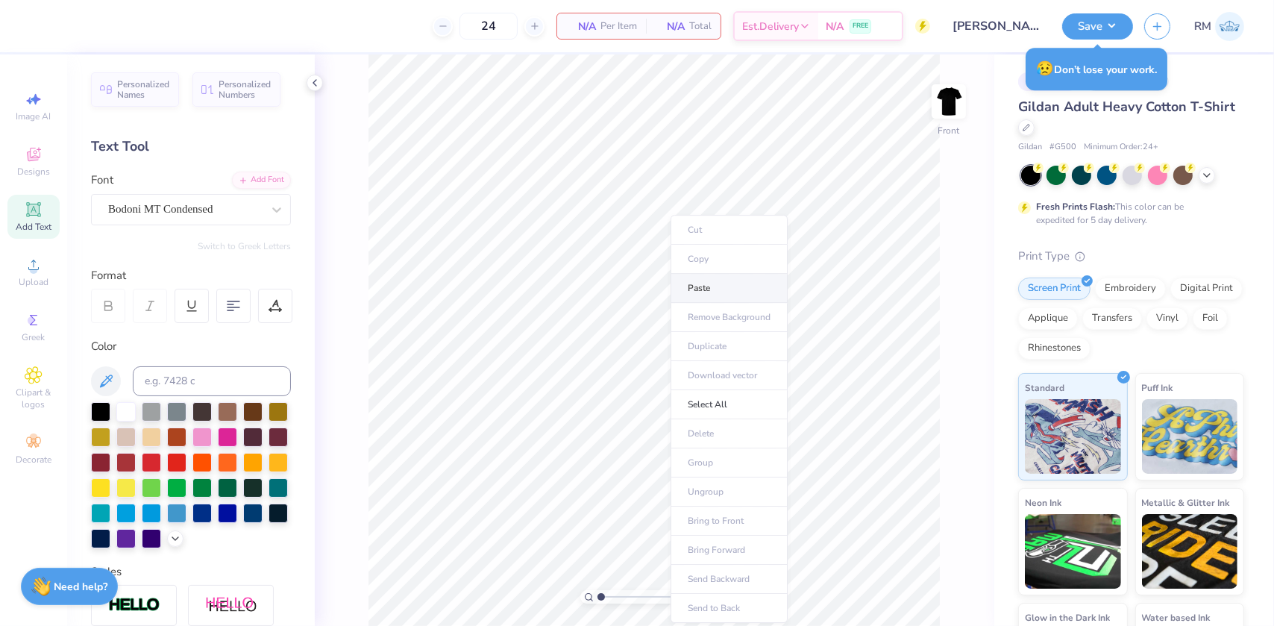
click at [703, 293] on li "Paste" at bounding box center [729, 288] width 117 height 29
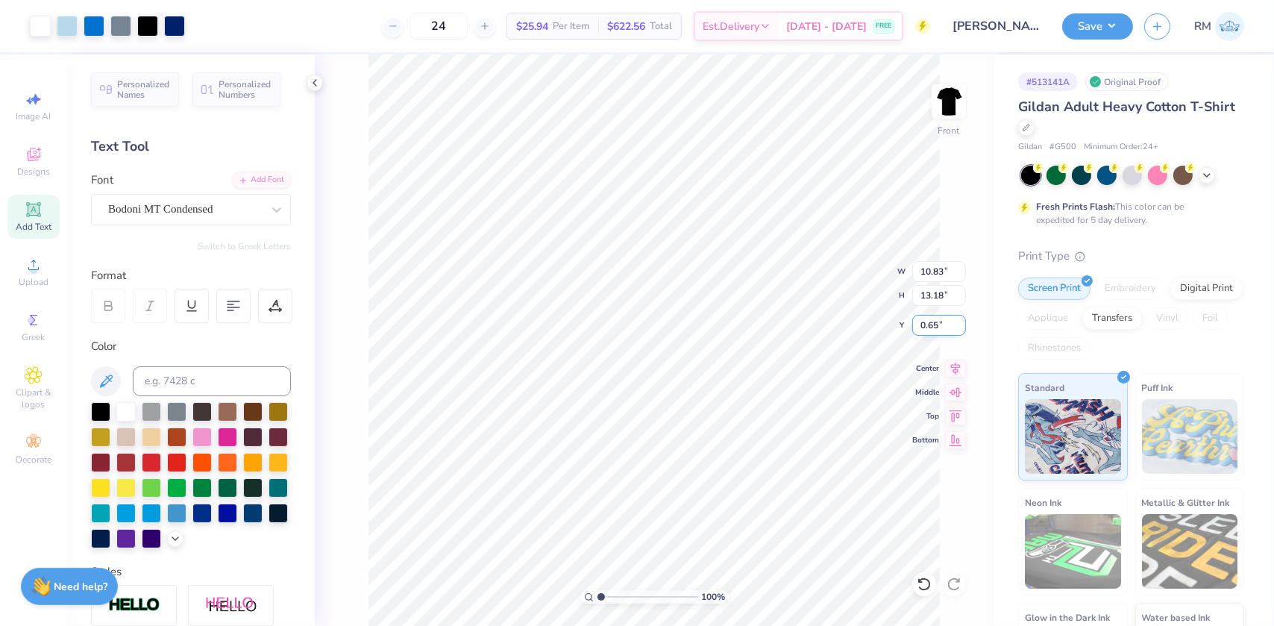
click at [925, 322] on input "0.65" at bounding box center [939, 325] width 54 height 21
type input "3.00"
click at [930, 297] on input "13.18" at bounding box center [939, 295] width 54 height 21
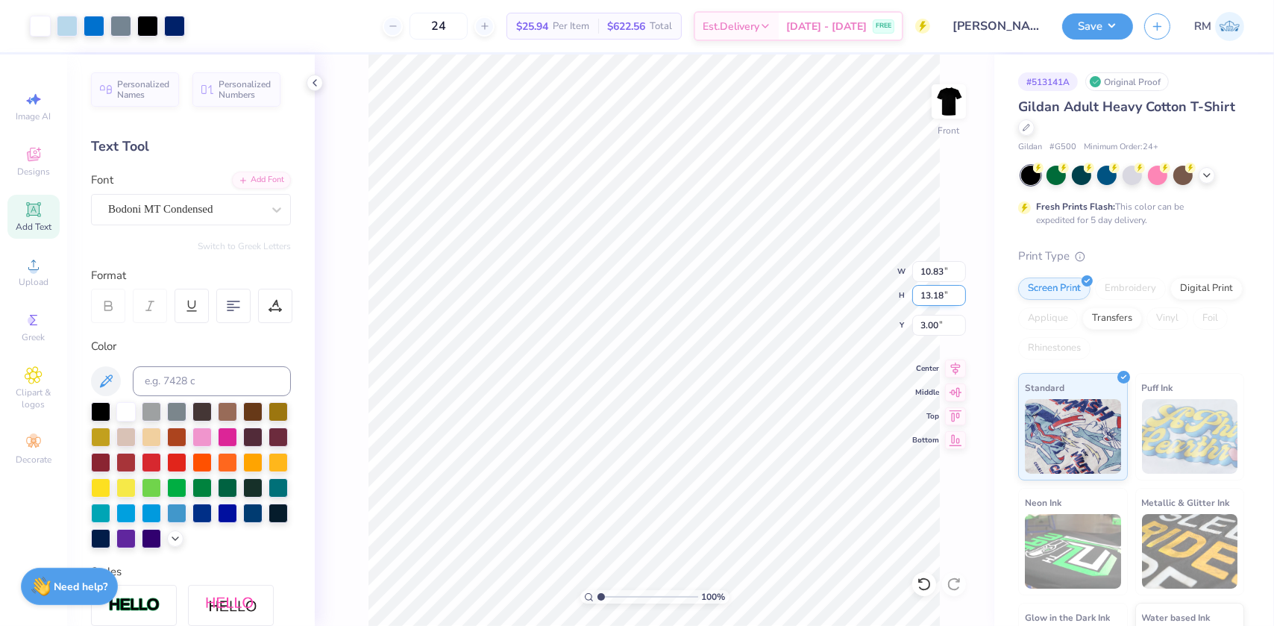
click at [930, 297] on input "13.18" at bounding box center [939, 295] width 54 height 21
type input "13"
type input "10.69"
type input "13.00"
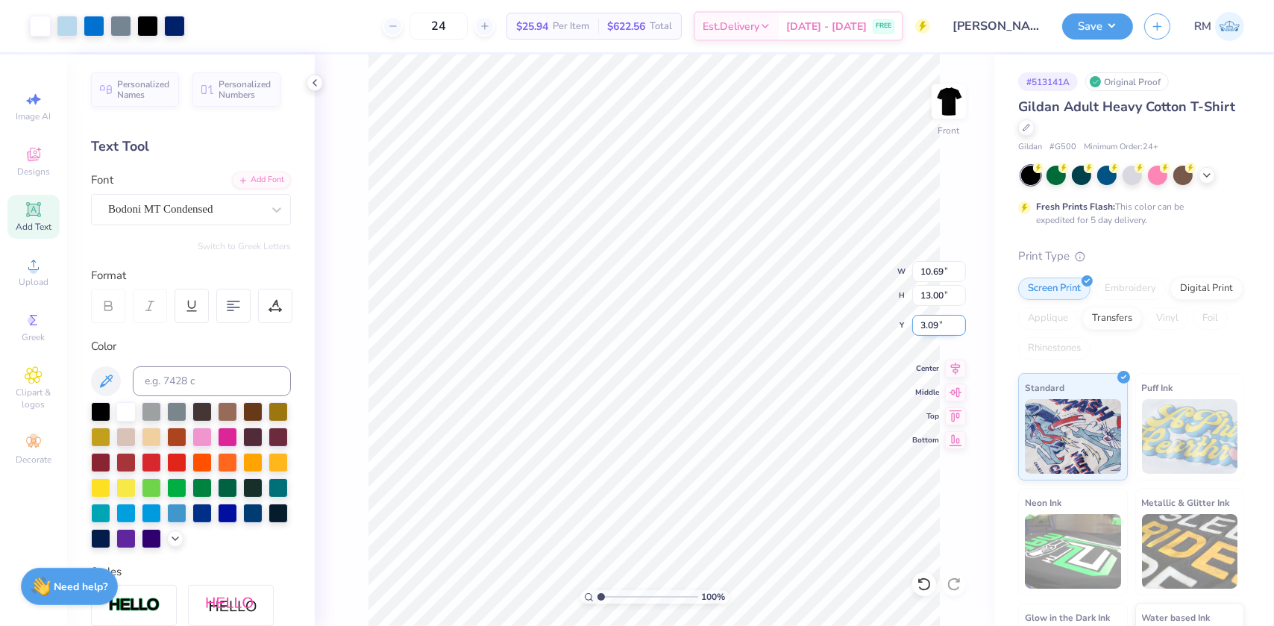
click at [932, 323] on input "3.09" at bounding box center [939, 325] width 54 height 21
type input "3.00"
click at [955, 365] on icon at bounding box center [955, 366] width 21 height 18
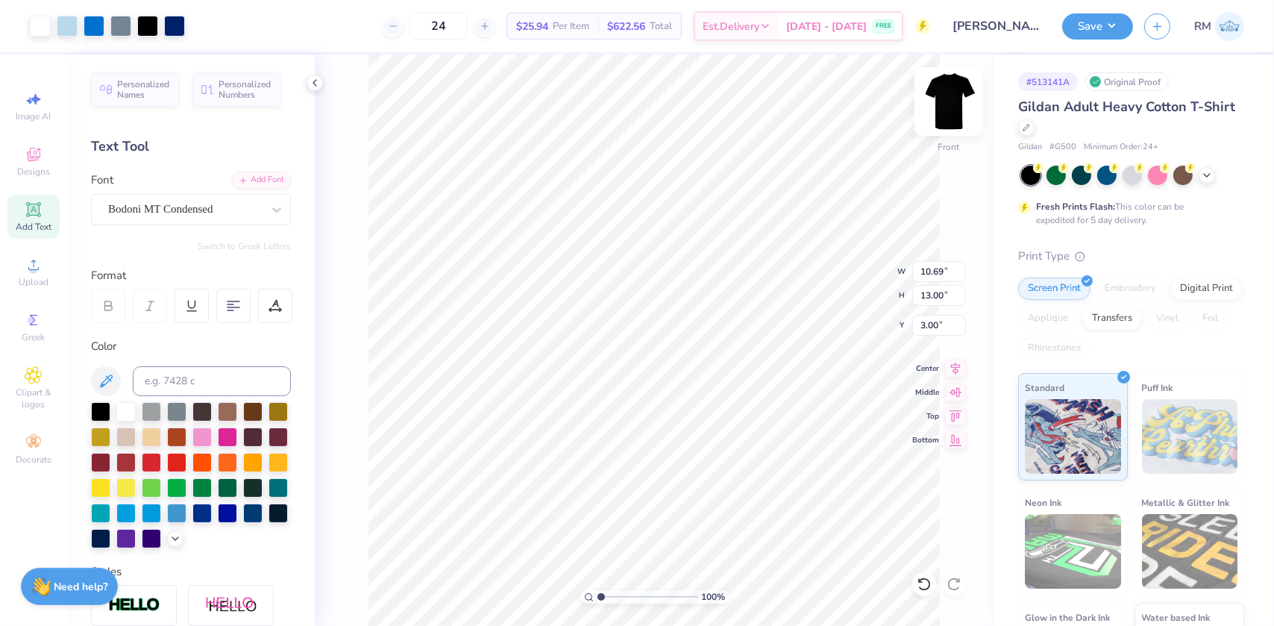
click at [949, 94] on img at bounding box center [949, 102] width 60 height 60
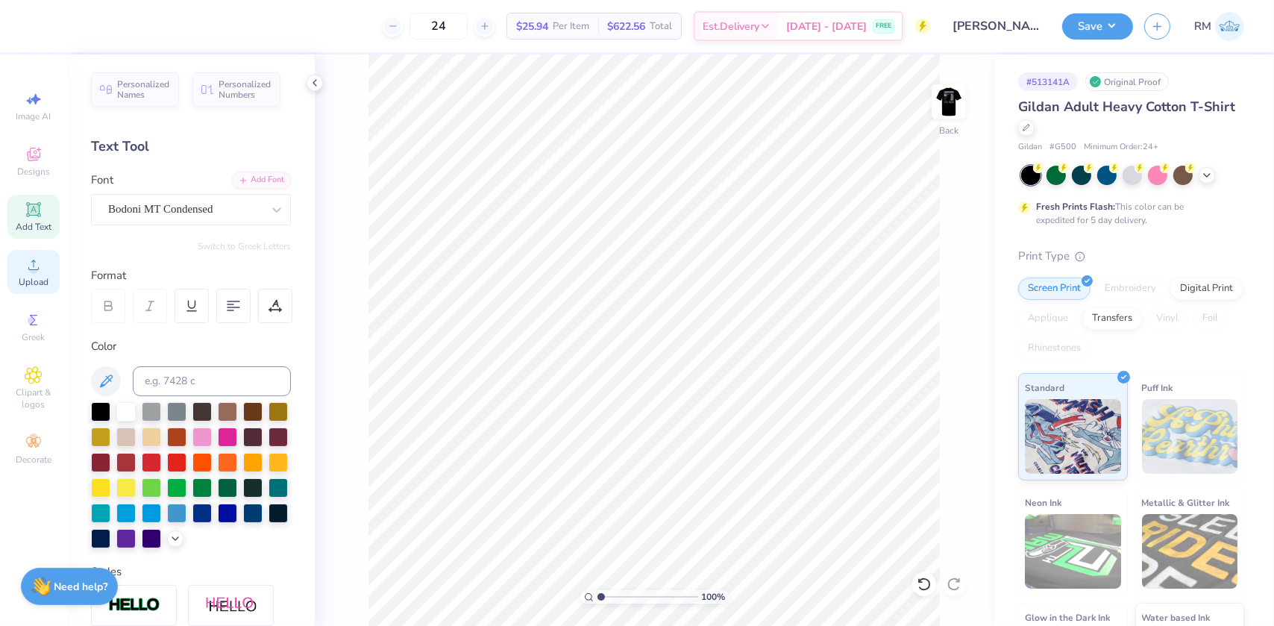
click at [33, 275] on div "Upload" at bounding box center [33, 272] width 52 height 44
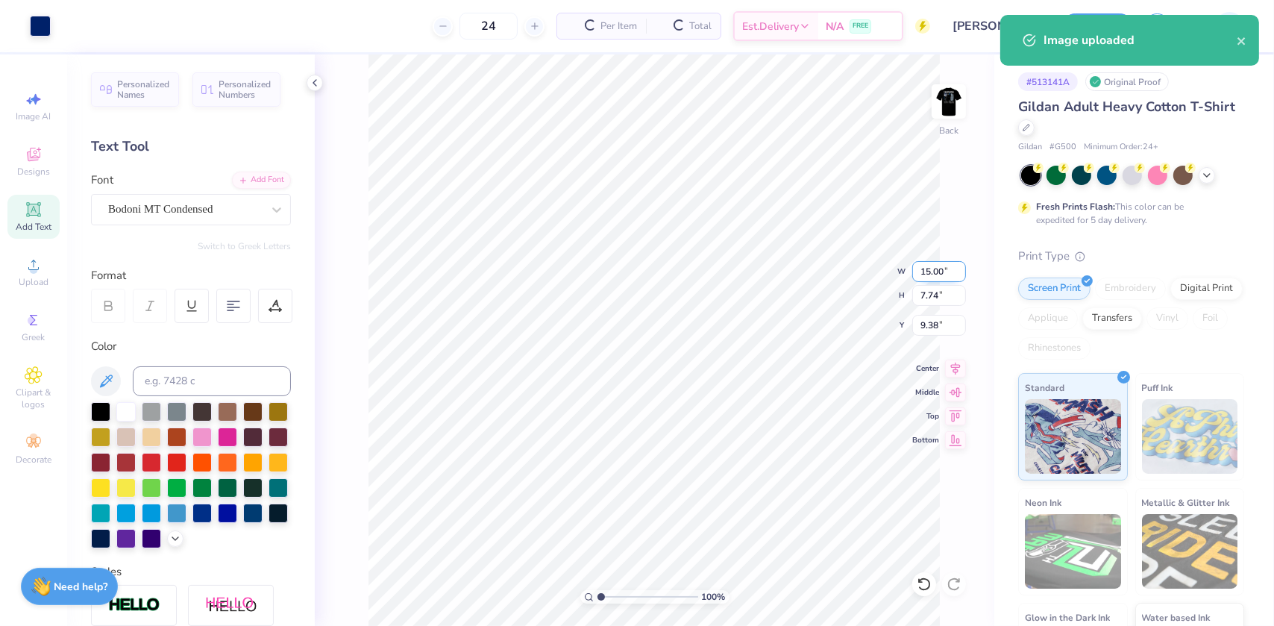
click at [933, 274] on input "15.00" at bounding box center [939, 271] width 54 height 21
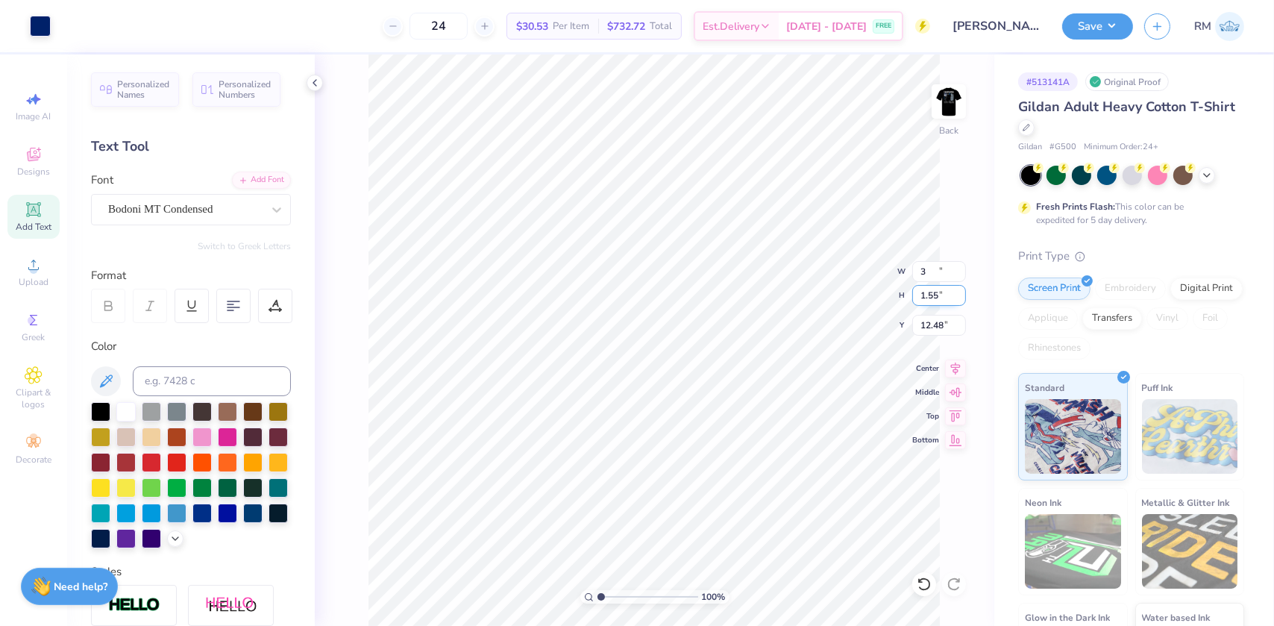
type input "3.00"
type input "1.55"
click at [928, 322] on input "12.48" at bounding box center [939, 325] width 54 height 21
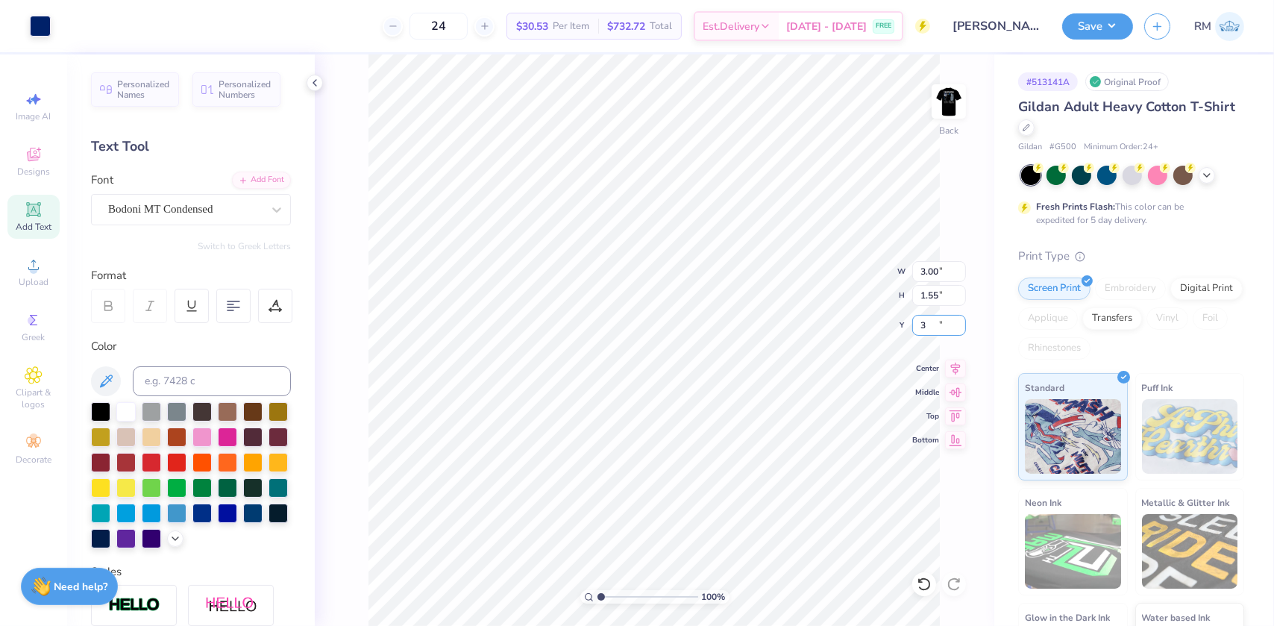
type input "3.00"
click at [1122, 27] on button "Save" at bounding box center [1097, 24] width 71 height 26
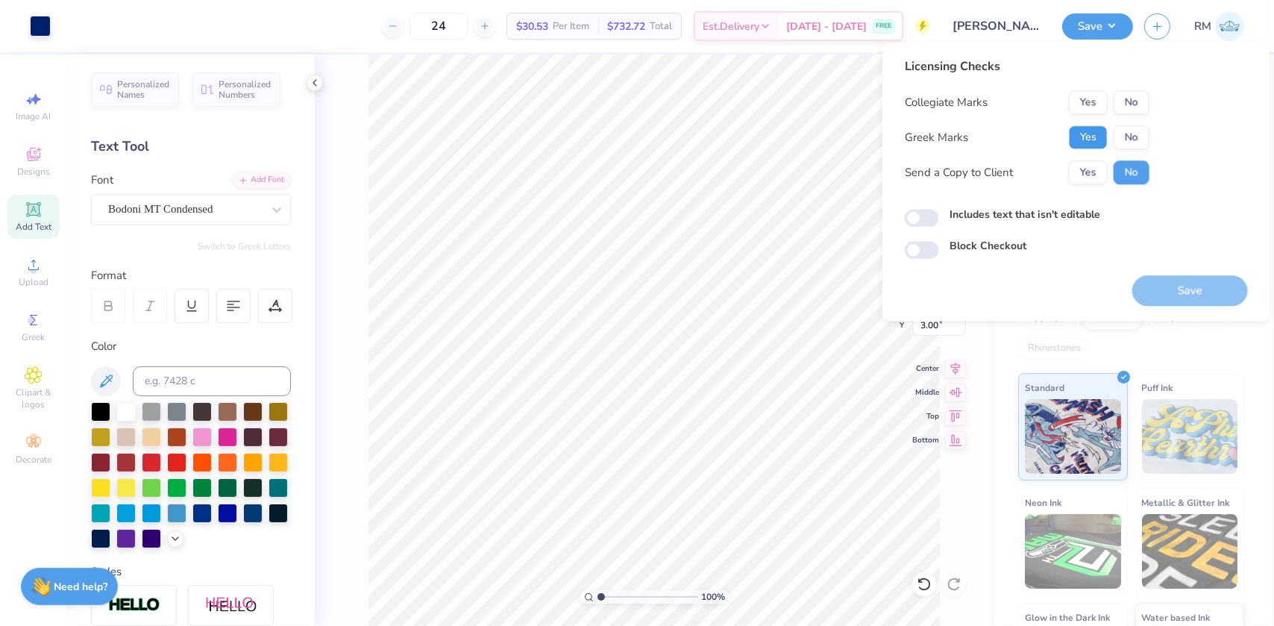
click at [1091, 134] on button "Yes" at bounding box center [1088, 137] width 39 height 24
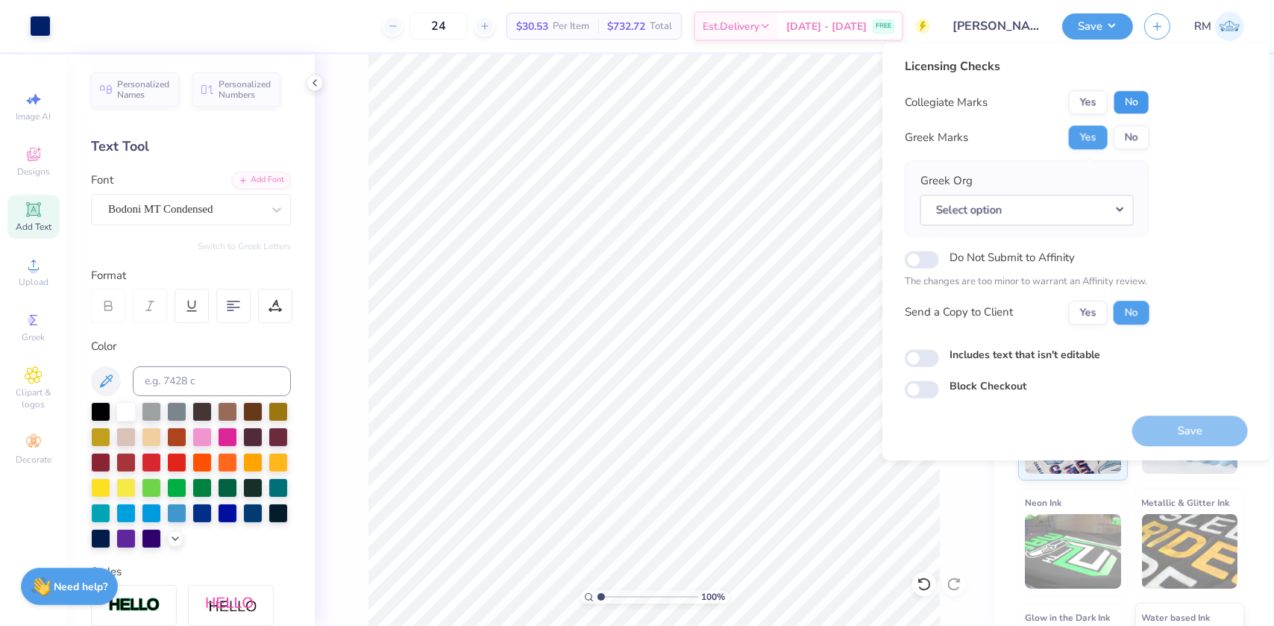
click at [1131, 102] on button "No" at bounding box center [1132, 102] width 36 height 24
click at [991, 216] on button "Select option" at bounding box center [1026, 210] width 213 height 31
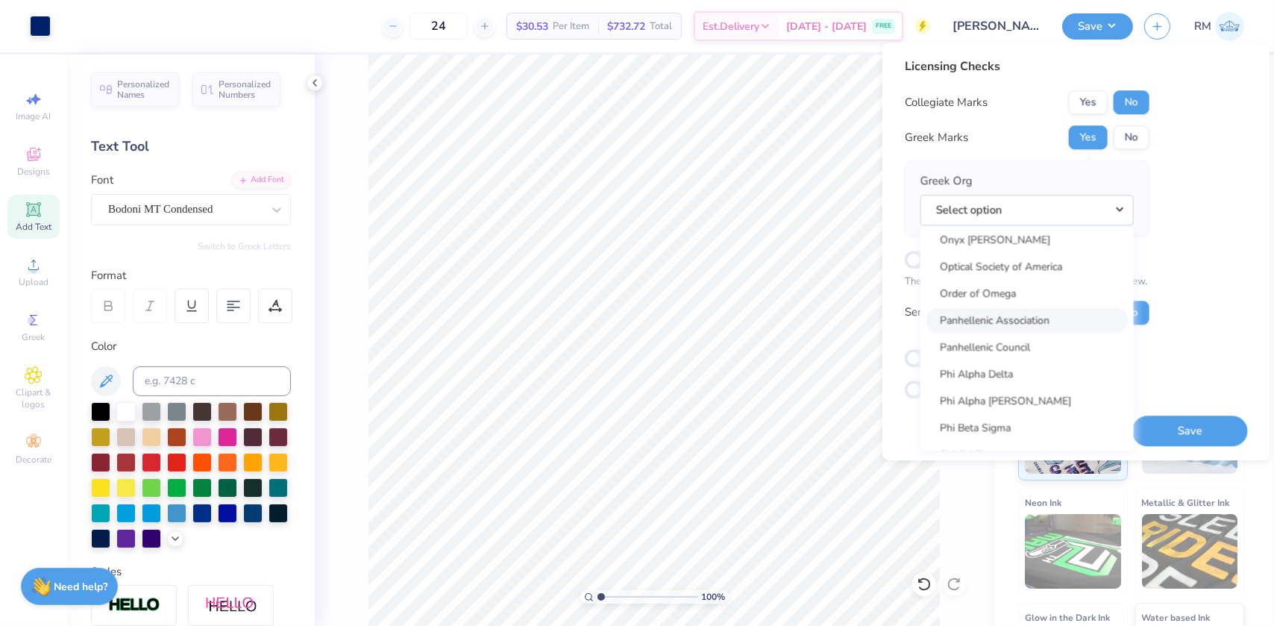
scroll to position [7458, 0]
click at [1003, 386] on link "Phi Alpha Delta" at bounding box center [1026, 385] width 201 height 25
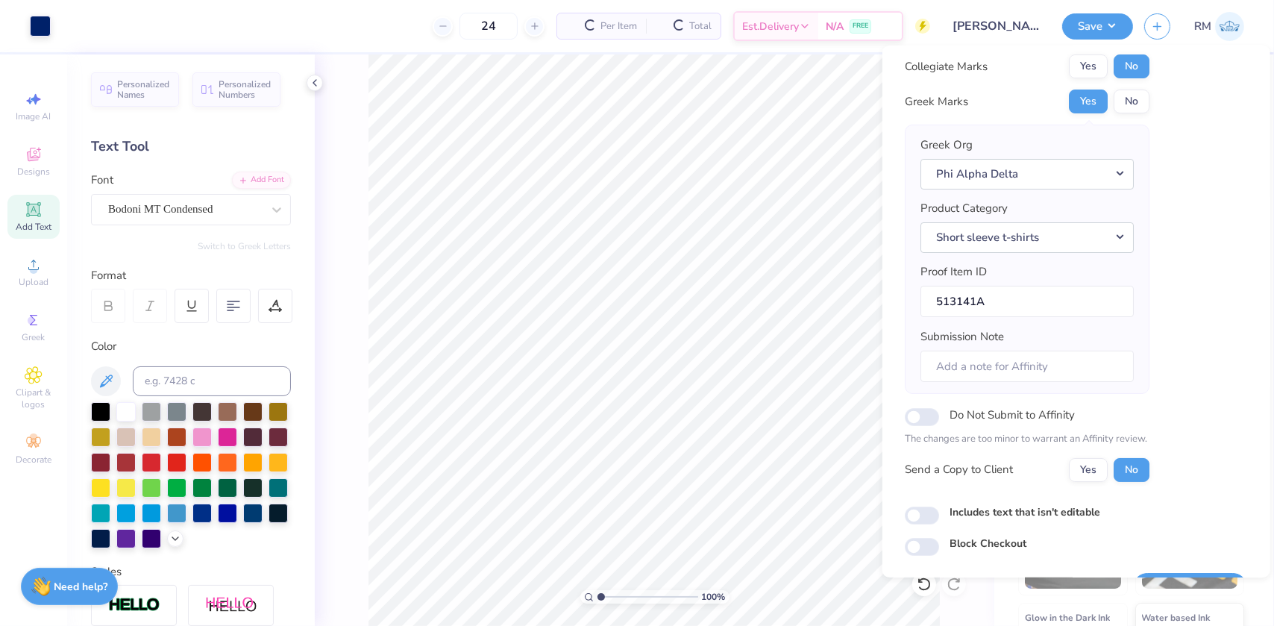
scroll to position [78, 0]
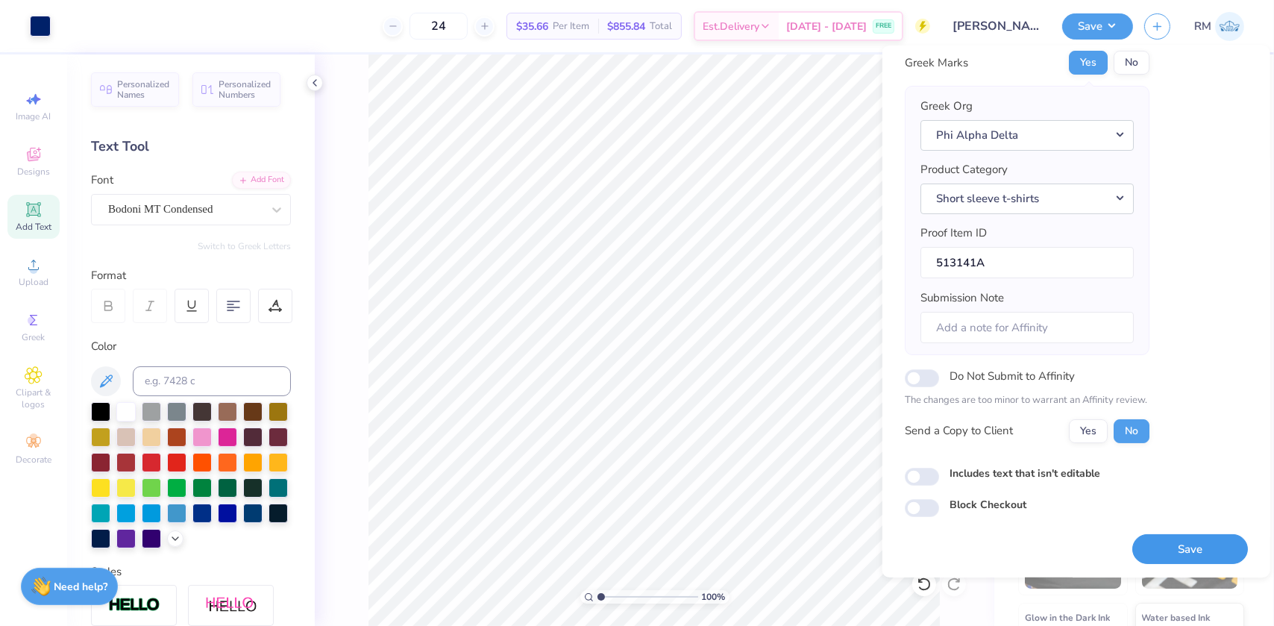
click at [1174, 539] on button "Save" at bounding box center [1190, 548] width 116 height 31
